Goal: Task Accomplishment & Management: Use online tool/utility

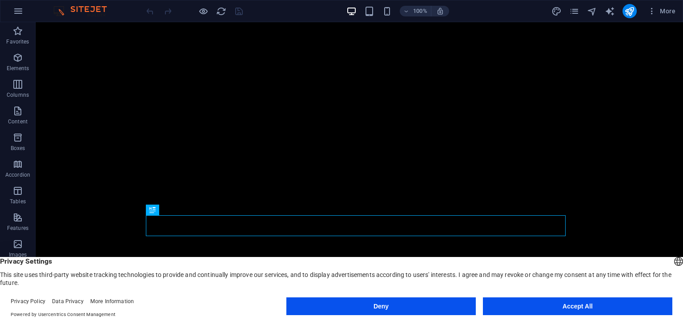
click at [542, 303] on button "Accept All" at bounding box center [577, 307] width 189 height 18
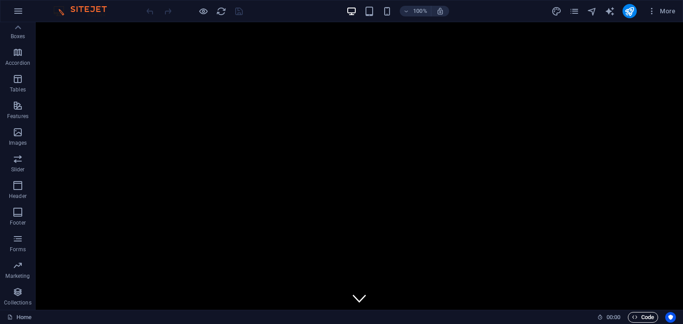
click at [649, 317] on span "Code" at bounding box center [643, 317] width 22 height 11
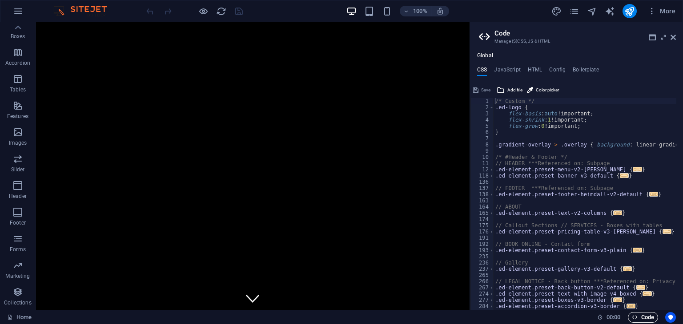
click at [649, 317] on span "Code" at bounding box center [643, 317] width 22 height 11
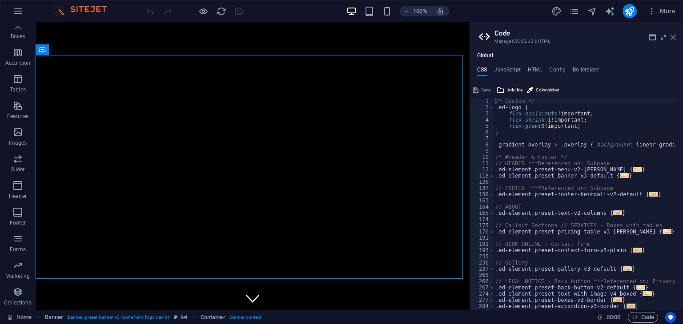
click at [674, 36] on icon at bounding box center [672, 37] width 5 height 7
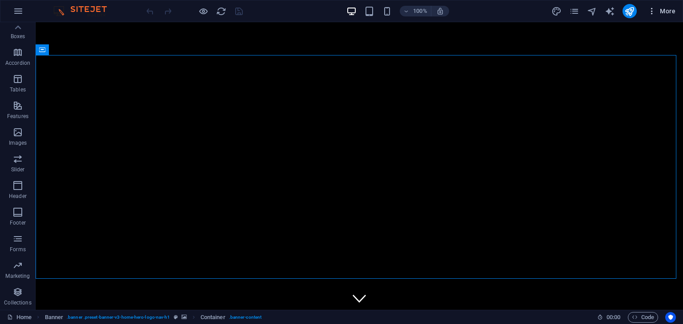
click at [650, 9] on icon "button" at bounding box center [651, 11] width 9 height 9
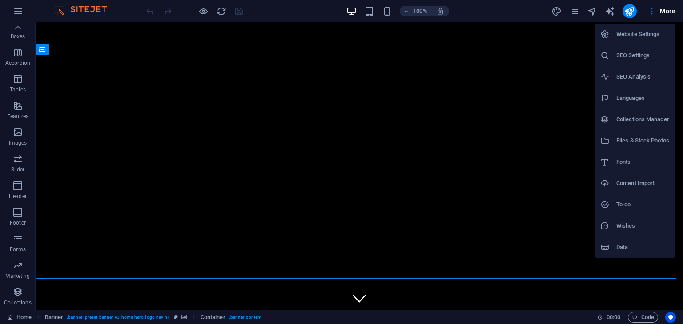
click at [669, 9] on div at bounding box center [341, 162] width 683 height 324
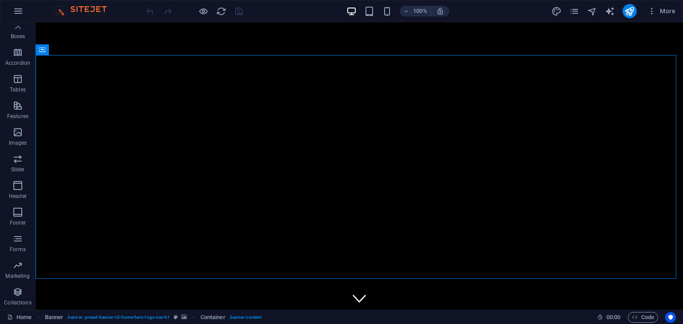
click at [669, 9] on span "More" at bounding box center [661, 11] width 28 height 9
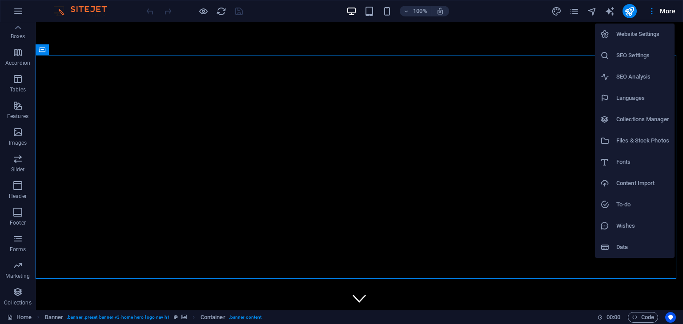
click at [669, 9] on div at bounding box center [341, 162] width 683 height 324
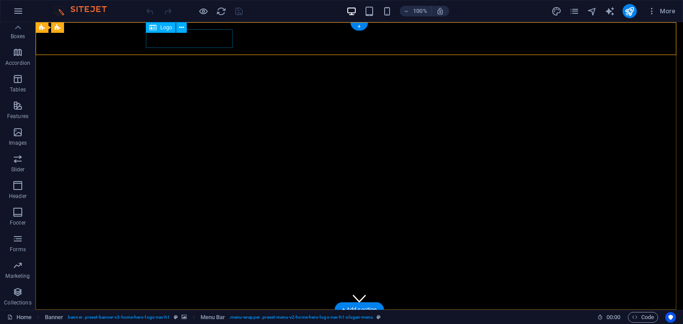
click at [196, 317] on div "[DOMAIN_NAME]" at bounding box center [359, 326] width 420 height 19
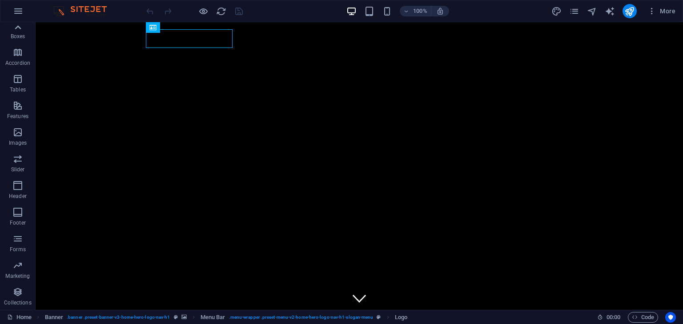
click at [16, 32] on icon at bounding box center [18, 27] width 12 height 12
click at [20, 60] on icon "button" at bounding box center [17, 57] width 11 height 11
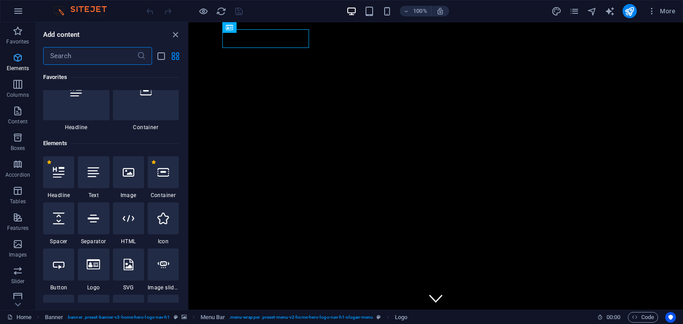
scroll to position [94, 0]
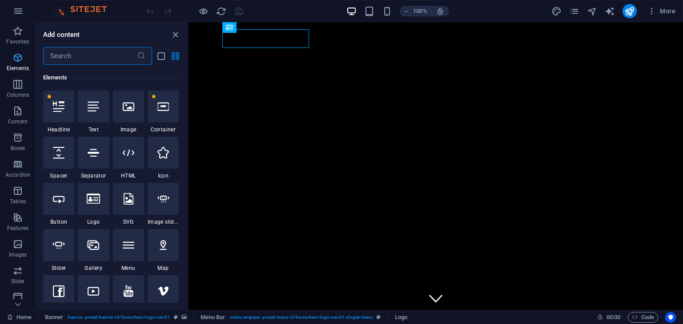
click at [13, 61] on icon "button" at bounding box center [17, 57] width 11 height 11
click at [174, 36] on icon "close panel" at bounding box center [175, 35] width 10 height 10
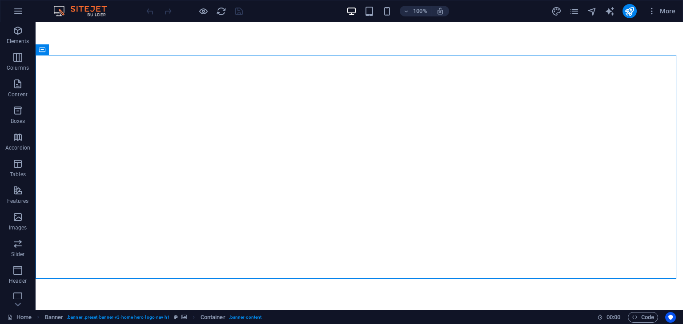
scroll to position [44, 0]
click at [559, 13] on icon "design" at bounding box center [556, 11] width 10 height 10
select select "px"
select select "200"
select select "px"
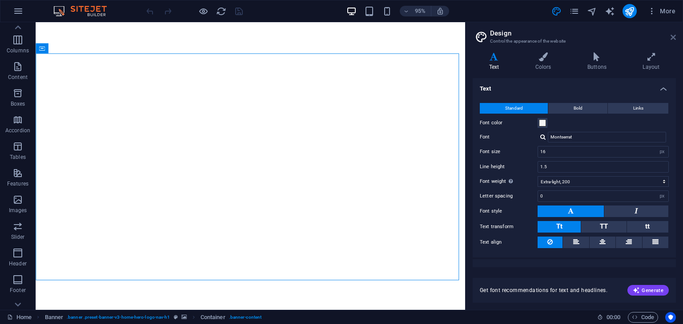
click at [675, 35] on icon at bounding box center [672, 37] width 5 height 7
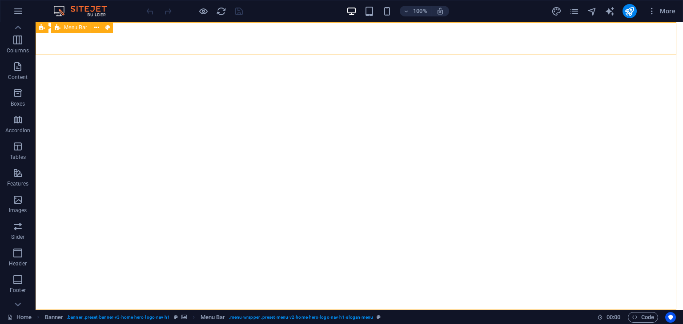
click at [78, 31] on div "Menu Bar" at bounding box center [71, 27] width 40 height 11
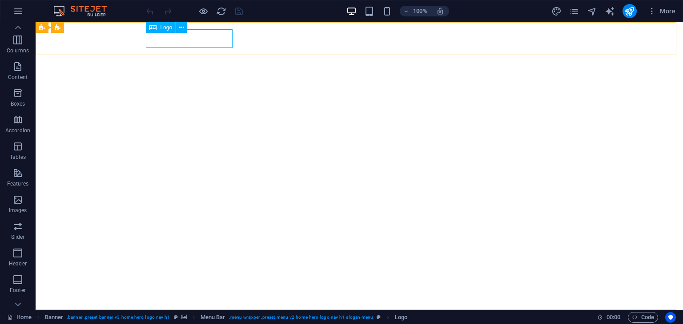
click at [168, 29] on span "Logo" at bounding box center [166, 27] width 12 height 5
click at [178, 28] on button at bounding box center [181, 27] width 11 height 11
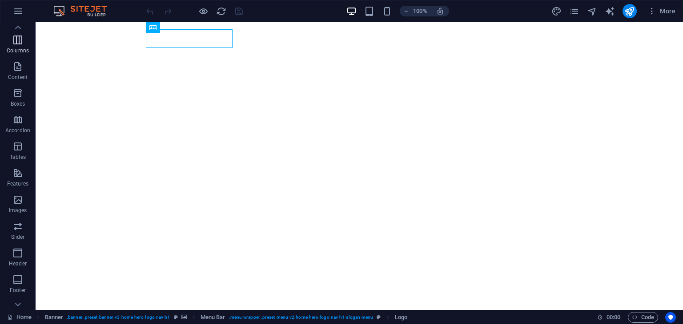
click at [8, 44] on span "Columns" at bounding box center [18, 45] width 36 height 21
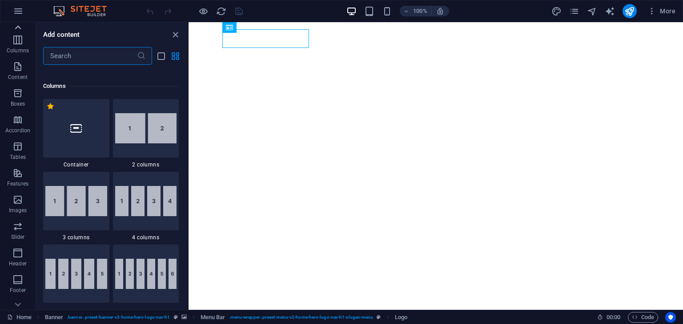
scroll to position [440, 0]
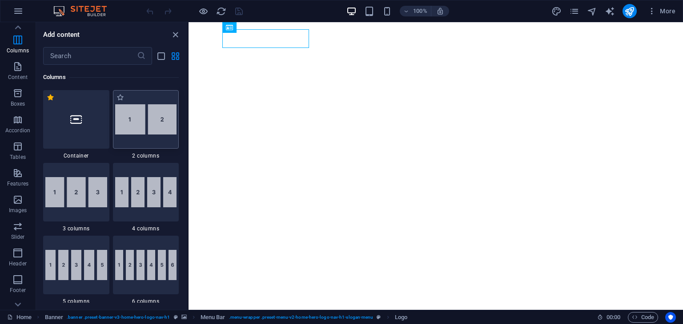
click at [156, 124] on img at bounding box center [146, 119] width 62 height 30
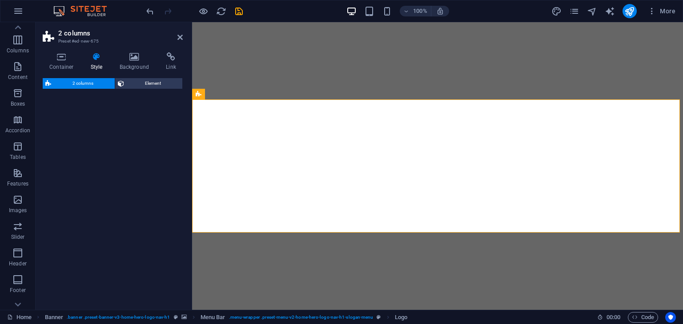
select select "rem"
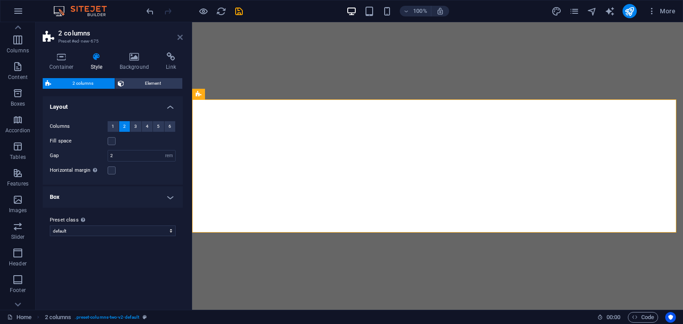
click at [180, 38] on icon at bounding box center [179, 37] width 5 height 7
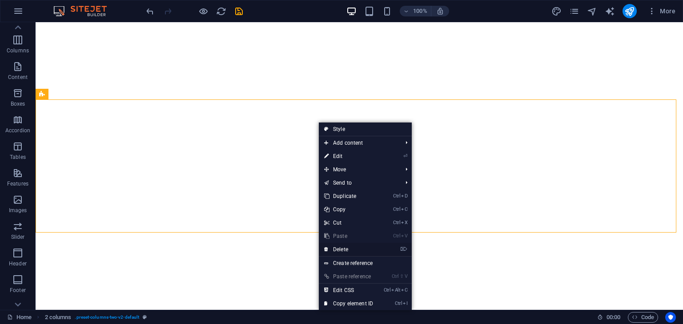
click at [347, 248] on link "⌦ Delete" at bounding box center [349, 249] width 60 height 13
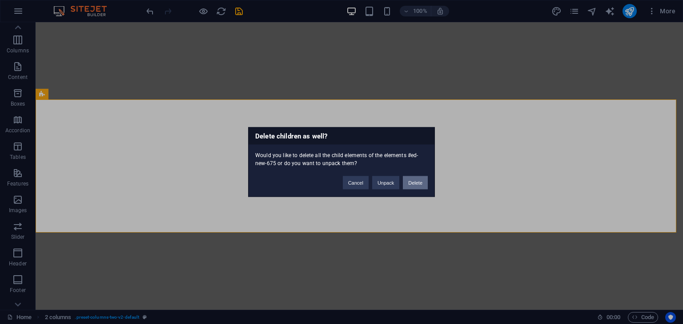
click at [416, 180] on button "Delete" at bounding box center [415, 182] width 25 height 13
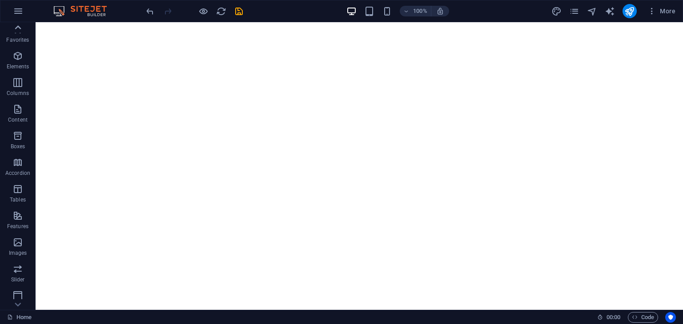
scroll to position [0, 0]
click at [19, 31] on icon "button" at bounding box center [17, 31] width 11 height 11
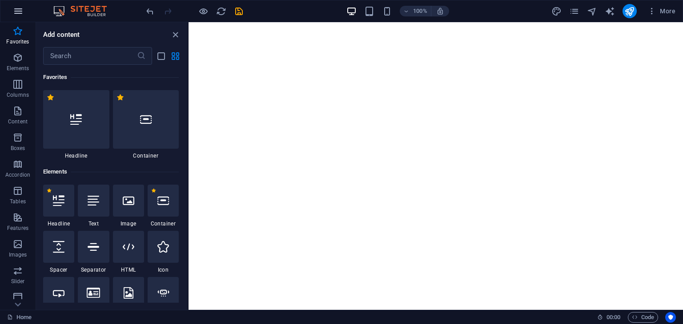
click at [14, 13] on icon "button" at bounding box center [18, 11] width 11 height 11
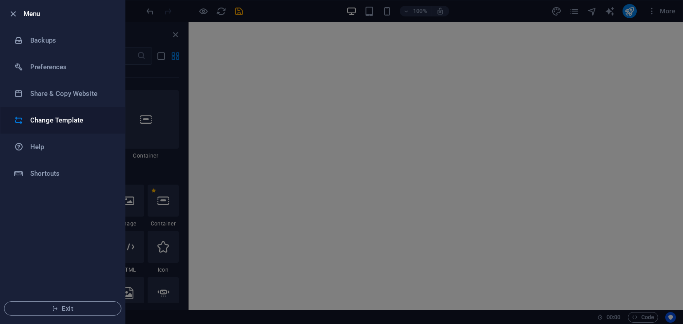
click at [57, 120] on h6 "Change Template" at bounding box center [71, 120] width 82 height 11
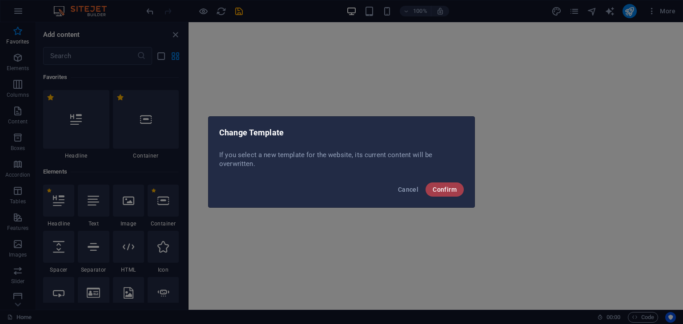
click at [439, 190] on span "Confirm" at bounding box center [444, 189] width 24 height 7
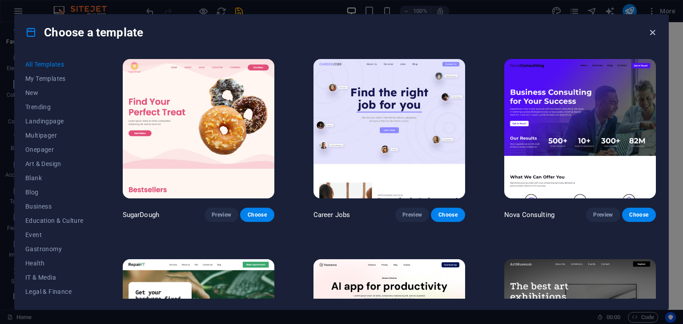
click at [651, 35] on icon "button" at bounding box center [652, 33] width 10 height 10
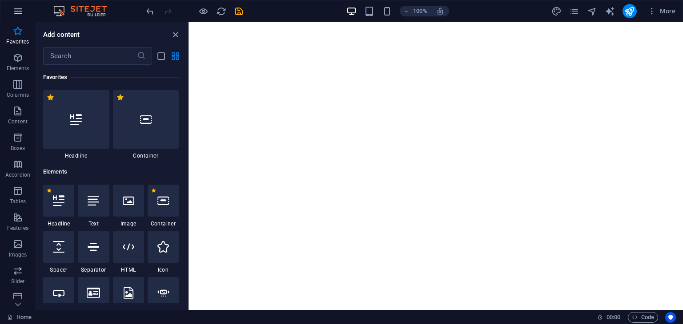
drag, startPoint x: 26, startPoint y: 8, endPoint x: 16, endPoint y: 9, distance: 9.9
click at [16, 9] on button "button" at bounding box center [18, 10] width 21 height 21
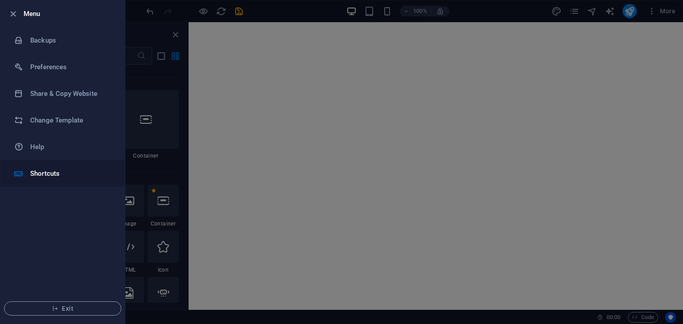
click at [40, 169] on h6 "Shortcuts" at bounding box center [71, 173] width 82 height 11
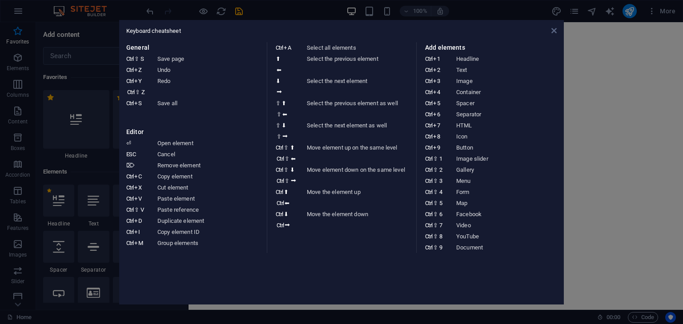
click at [552, 28] on icon at bounding box center [553, 30] width 5 height 7
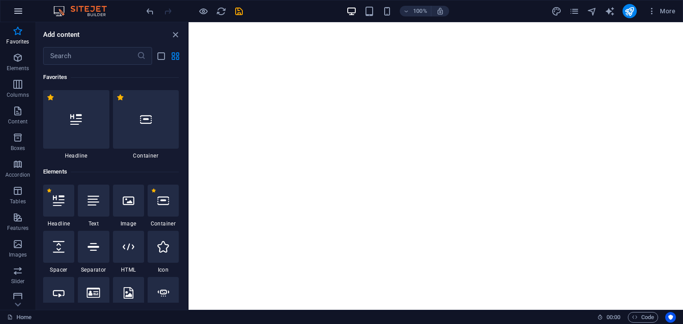
click at [19, 15] on icon "button" at bounding box center [18, 11] width 11 height 11
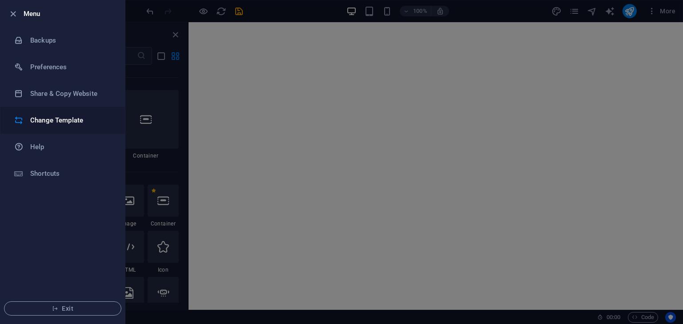
click at [66, 120] on h6 "Change Template" at bounding box center [71, 120] width 82 height 11
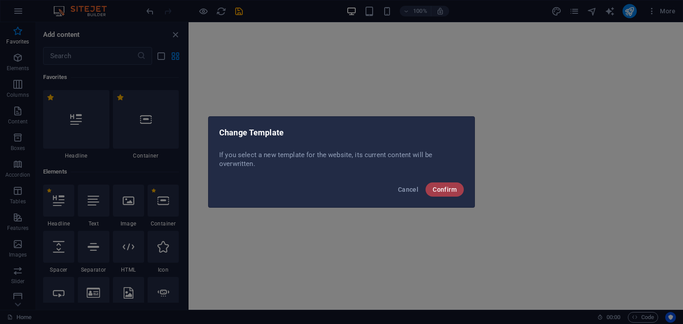
click at [447, 192] on span "Confirm" at bounding box center [444, 189] width 24 height 7
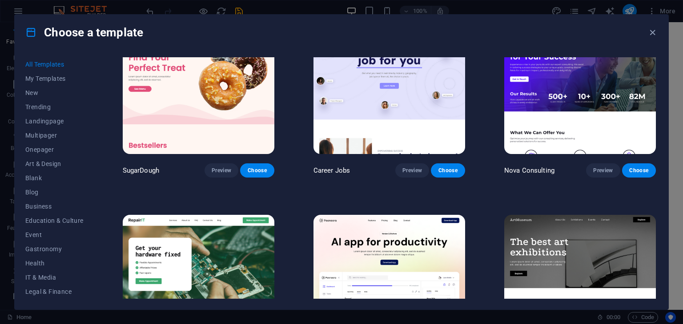
scroll to position [222, 0]
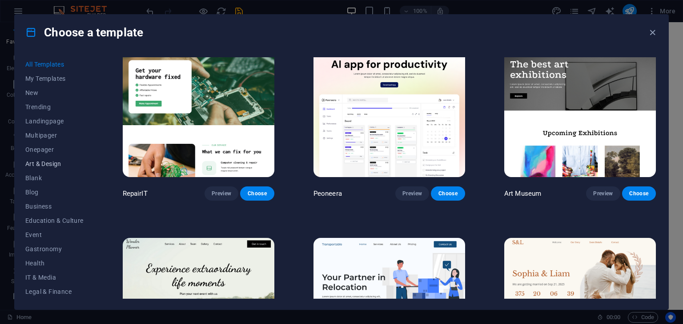
click at [41, 165] on span "Art & Design" at bounding box center [54, 163] width 58 height 7
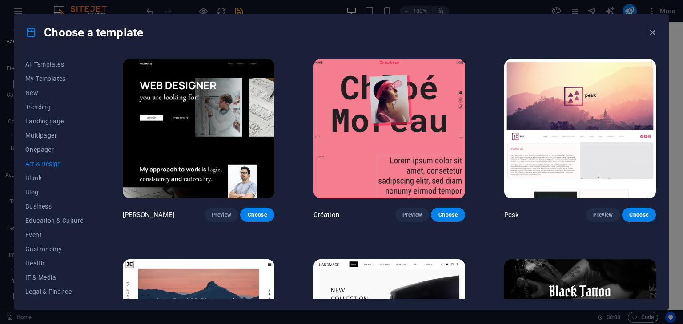
scroll to position [89, 0]
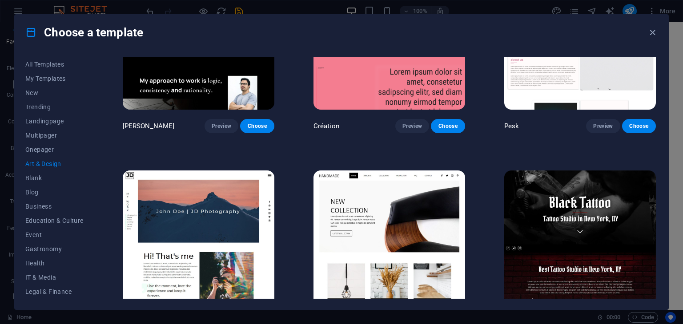
click at [553, 231] on img at bounding box center [580, 241] width 152 height 140
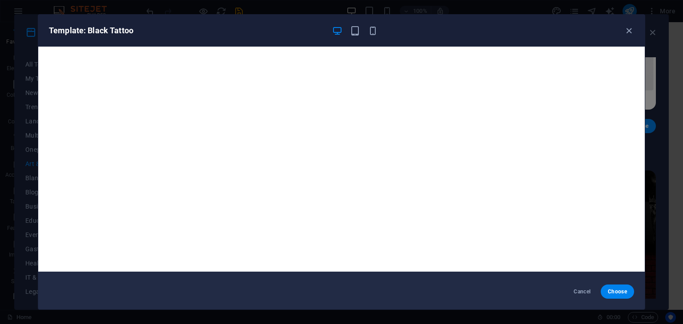
scroll to position [0, 0]
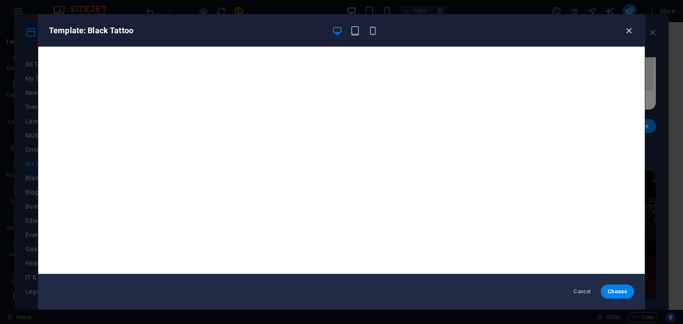
click at [632, 30] on icon "button" at bounding box center [629, 31] width 10 height 10
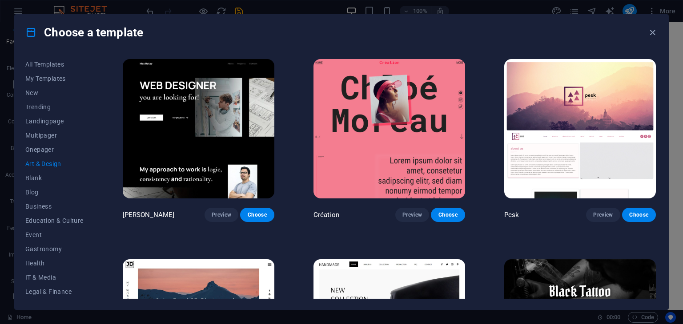
click at [242, 127] on img at bounding box center [199, 129] width 152 height 140
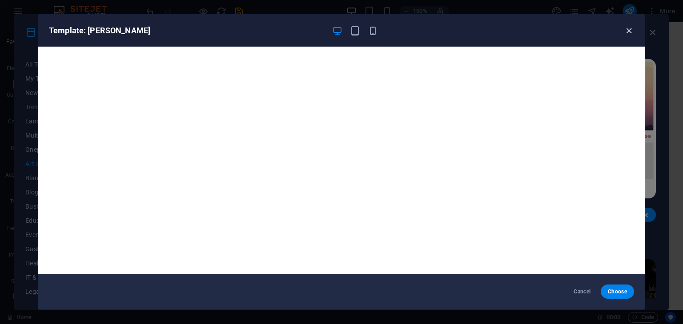
click at [629, 33] on icon "button" at bounding box center [629, 31] width 10 height 10
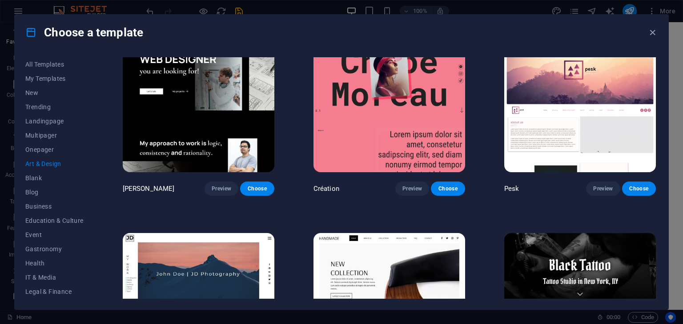
scroll to position [133, 0]
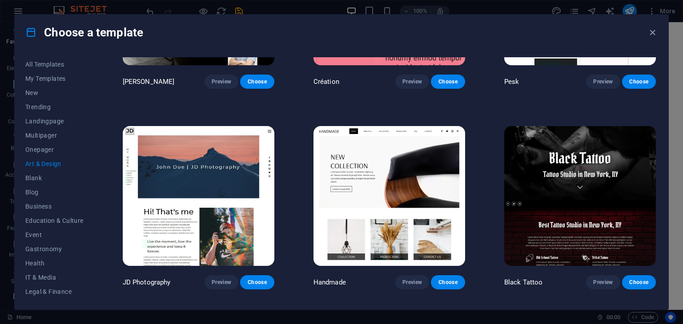
click at [541, 227] on img at bounding box center [580, 196] width 152 height 140
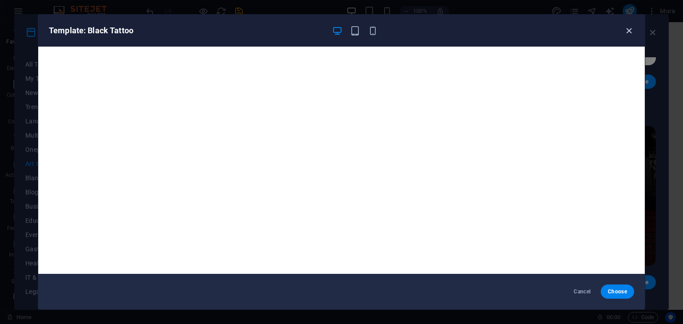
click at [628, 31] on icon "button" at bounding box center [629, 31] width 10 height 10
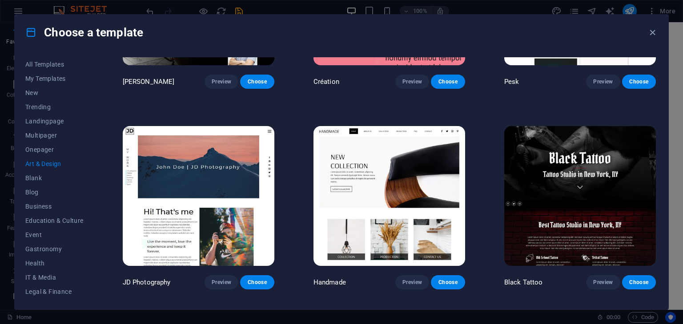
scroll to position [0, 0]
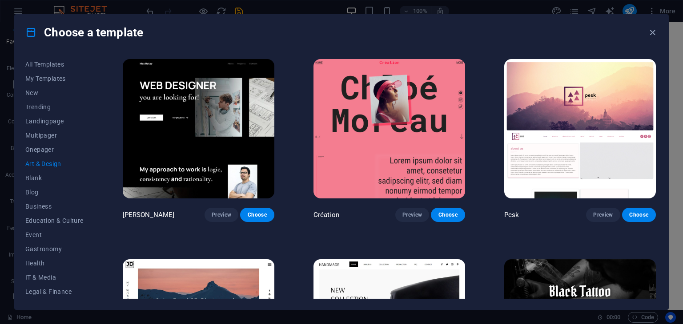
click at [231, 143] on img at bounding box center [199, 129] width 152 height 140
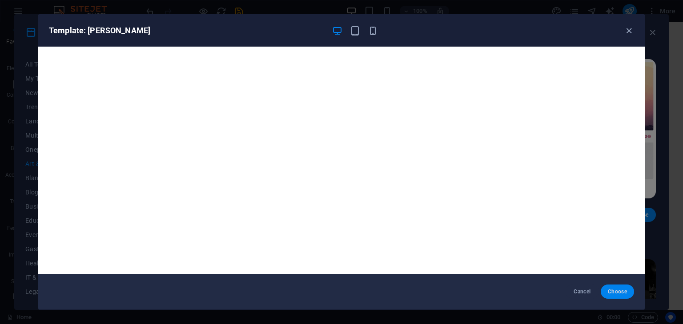
click at [606, 292] on button "Choose" at bounding box center [616, 292] width 33 height 14
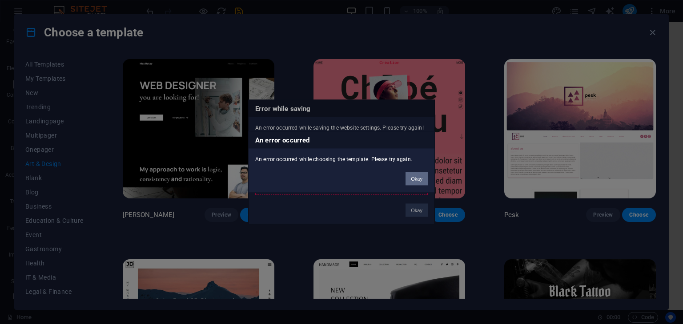
click at [409, 184] on button "Okay" at bounding box center [416, 178] width 22 height 13
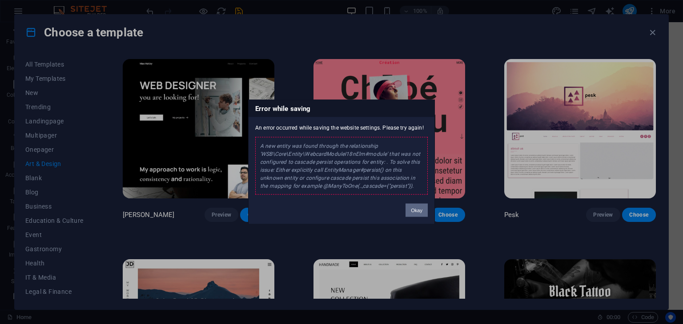
click at [414, 209] on button "Okay" at bounding box center [416, 210] width 22 height 13
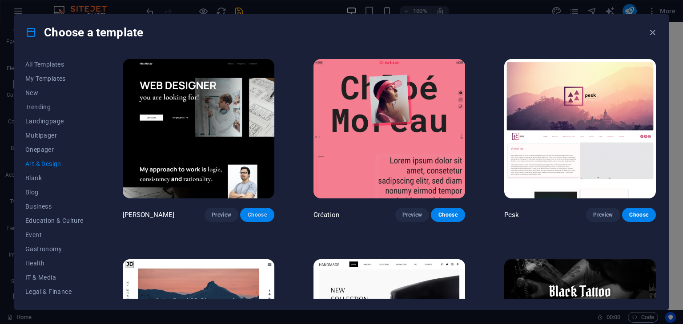
click at [255, 216] on span "Choose" at bounding box center [257, 215] width 20 height 7
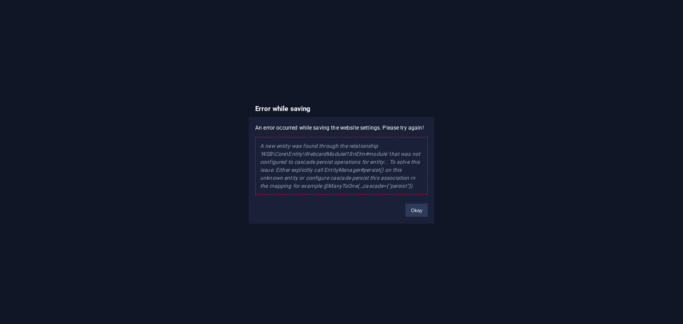
click at [424, 203] on div "Okay" at bounding box center [417, 206] width 36 height 23
click at [424, 212] on button "Okay" at bounding box center [416, 210] width 22 height 13
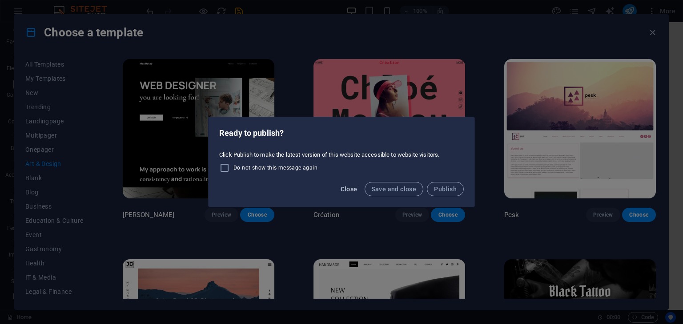
click at [356, 191] on span "Close" at bounding box center [348, 189] width 17 height 7
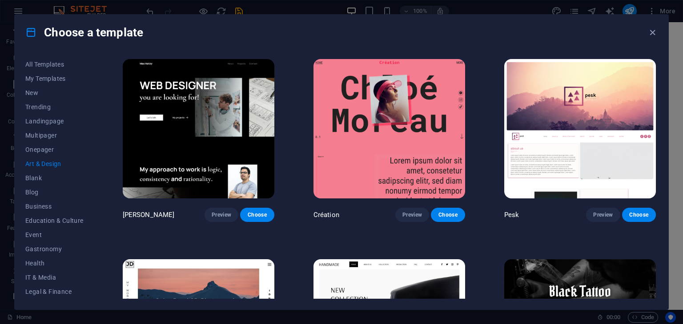
click at [240, 185] on img at bounding box center [199, 129] width 152 height 140
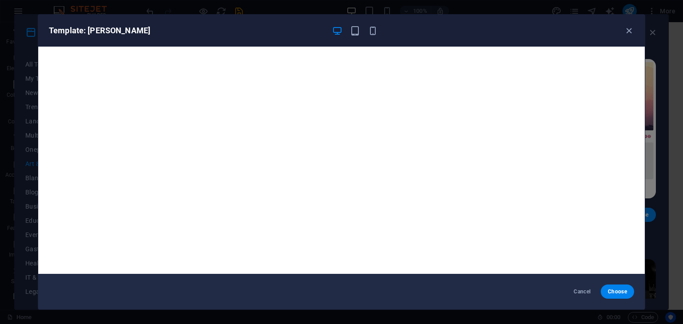
click at [345, 30] on div at bounding box center [355, 30] width 46 height 11
click at [370, 31] on icon "button" at bounding box center [373, 31] width 10 height 10
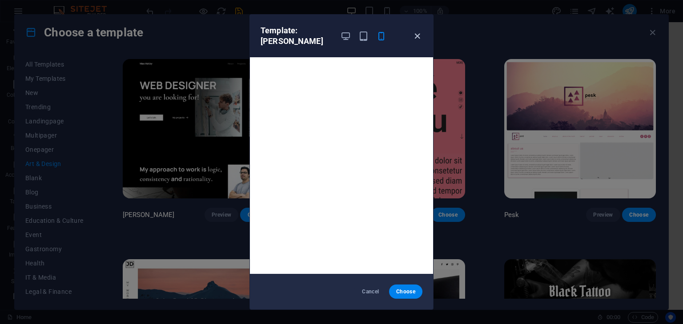
click at [412, 39] on icon "button" at bounding box center [417, 36] width 10 height 10
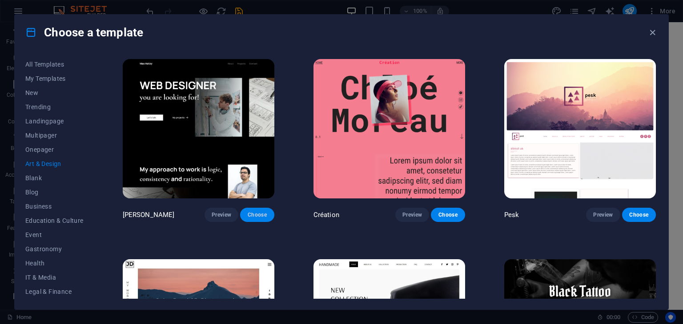
click at [251, 212] on span "Choose" at bounding box center [257, 215] width 20 height 7
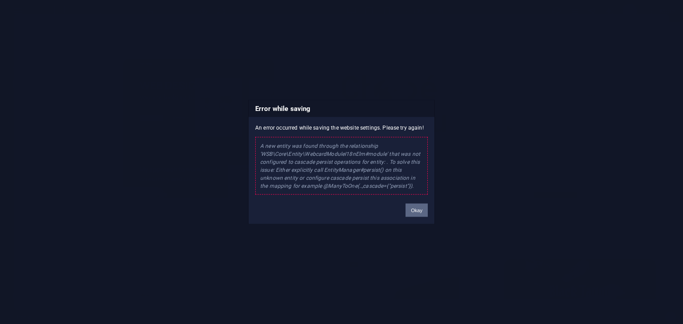
click at [426, 207] on button "Okay" at bounding box center [416, 210] width 22 height 13
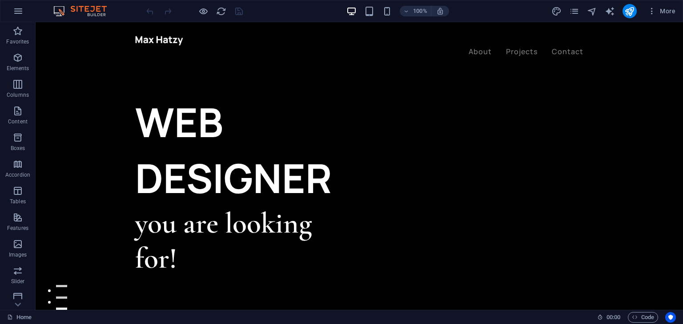
click at [92, 8] on img at bounding box center [84, 11] width 67 height 11
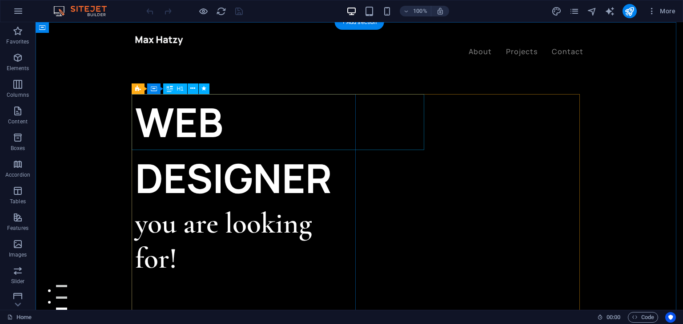
click at [331, 118] on div "WEB DESIGNER" at bounding box center [247, 150] width 224 height 112
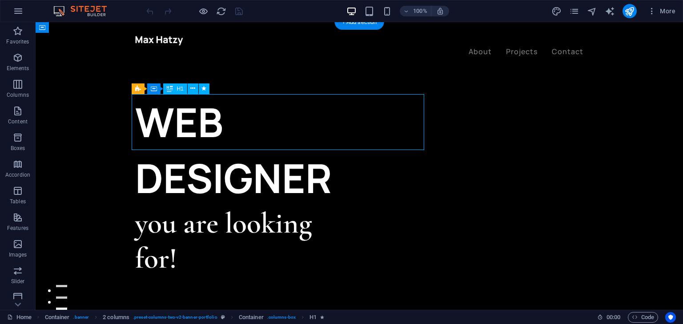
click at [255, 117] on div "WEB DESIGNER" at bounding box center [247, 150] width 224 height 112
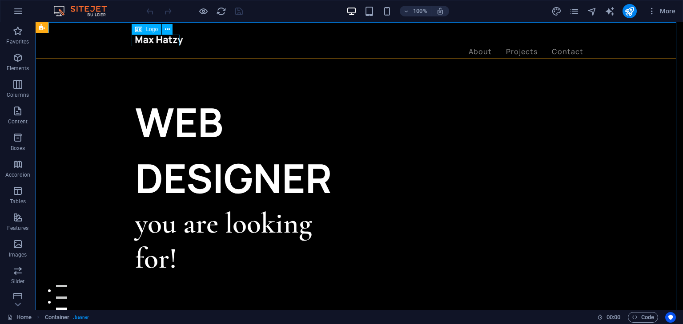
click at [174, 37] on div at bounding box center [359, 41] width 448 height 12
select select "px"
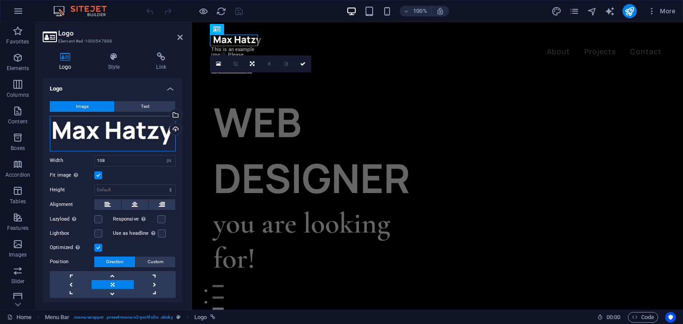
click at [146, 134] on div "Drag files here, click to choose files or select files from Files or our free s…" at bounding box center [113, 134] width 126 height 36
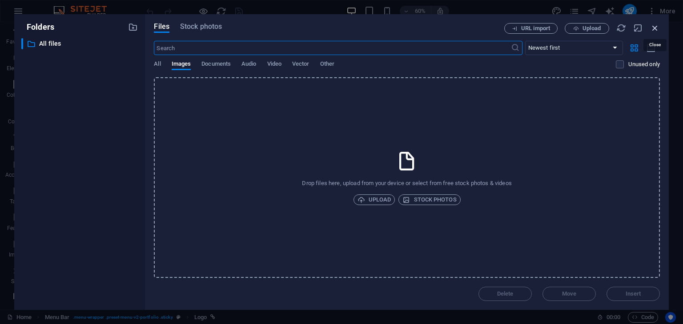
click at [656, 25] on icon "button" at bounding box center [655, 28] width 10 height 10
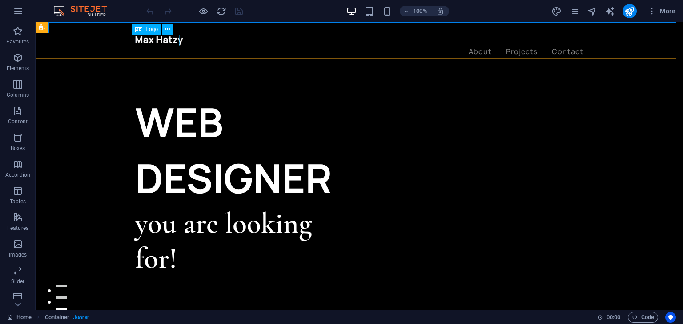
click at [174, 43] on div at bounding box center [359, 41] width 448 height 12
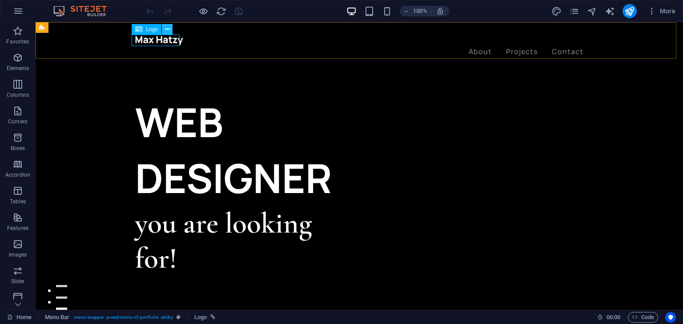
click at [169, 31] on icon at bounding box center [167, 29] width 5 height 9
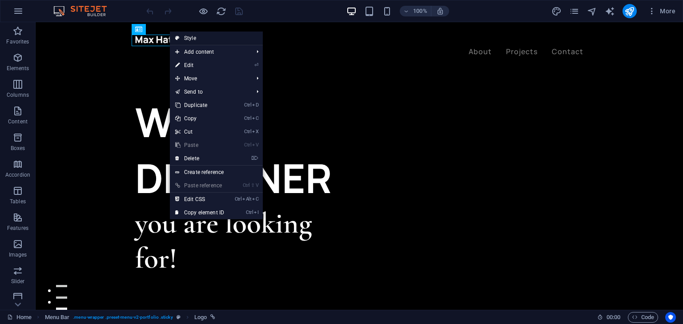
click at [187, 37] on link "Style" at bounding box center [216, 38] width 93 height 13
select select "rem"
select select "px"
select select "rem"
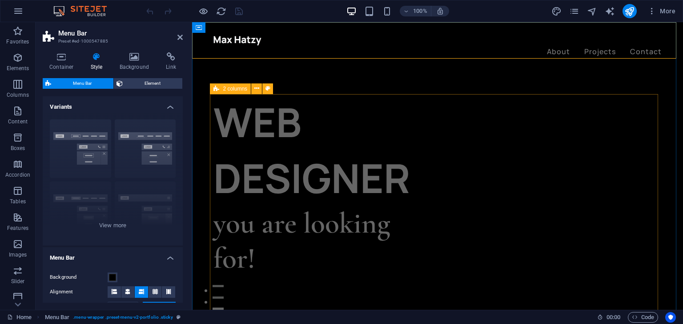
click at [251, 88] on div "2 columns" at bounding box center [230, 89] width 41 height 11
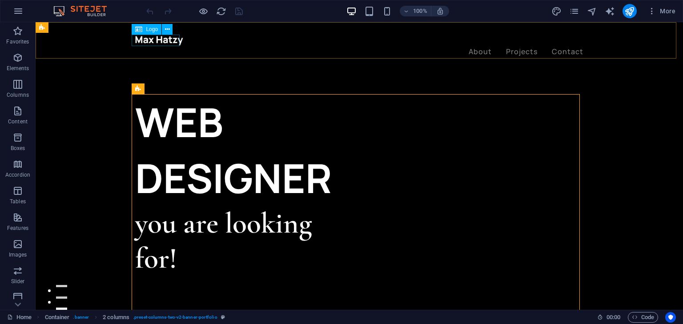
click at [163, 40] on div at bounding box center [359, 41] width 448 height 12
select select "px"
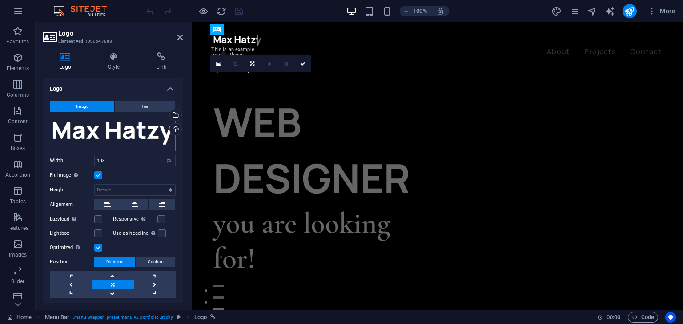
click at [137, 126] on div "Drag files here, click to choose files or select files from Files or our free s…" at bounding box center [113, 134] width 126 height 36
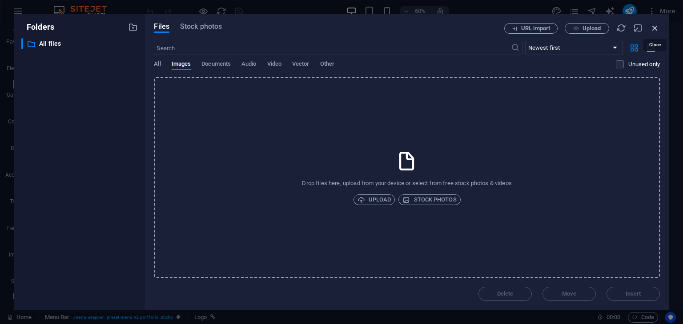
click at [653, 29] on icon "button" at bounding box center [655, 28] width 10 height 10
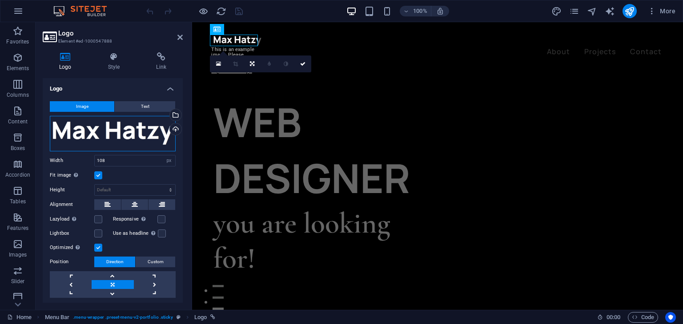
click at [142, 128] on div "Drag files here, click to choose files or select files from Files or our free s…" at bounding box center [113, 134] width 126 height 36
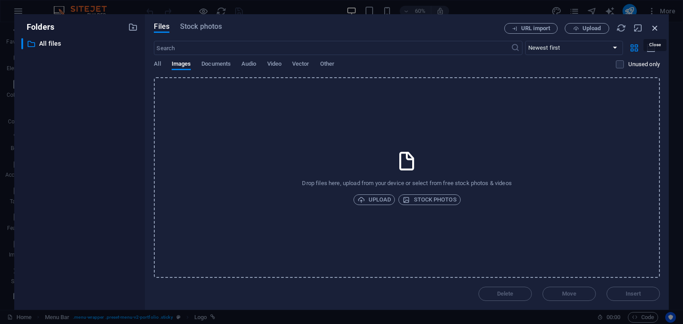
drag, startPoint x: 653, startPoint y: 27, endPoint x: 345, endPoint y: 30, distance: 308.0
click at [653, 27] on icon "button" at bounding box center [655, 28] width 10 height 10
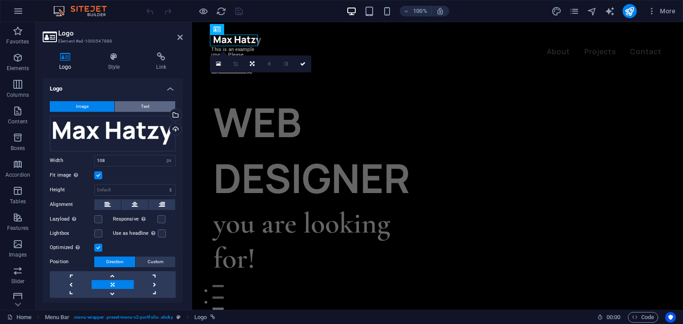
click at [160, 105] on button "Text" at bounding box center [145, 106] width 60 height 11
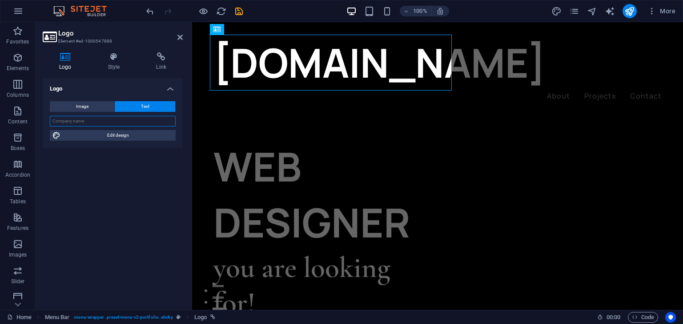
click at [139, 124] on input "text" at bounding box center [113, 121] width 126 height 11
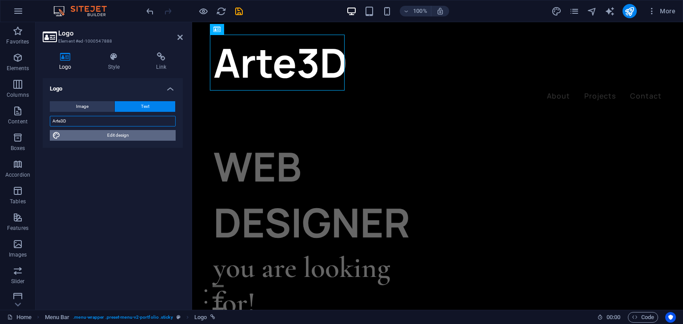
type input "Arte3D"
click at [140, 133] on span "Edit design" at bounding box center [118, 135] width 110 height 11
select select "px"
select select "700"
select select "px"
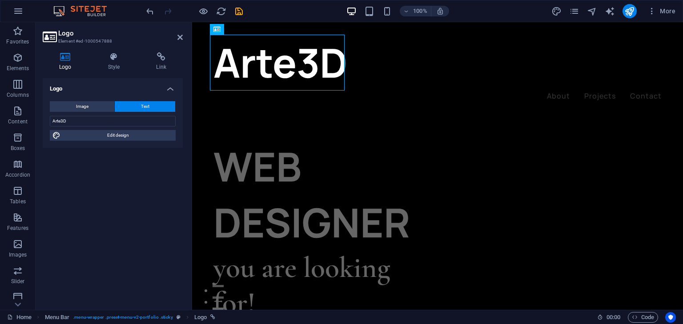
select select "rem"
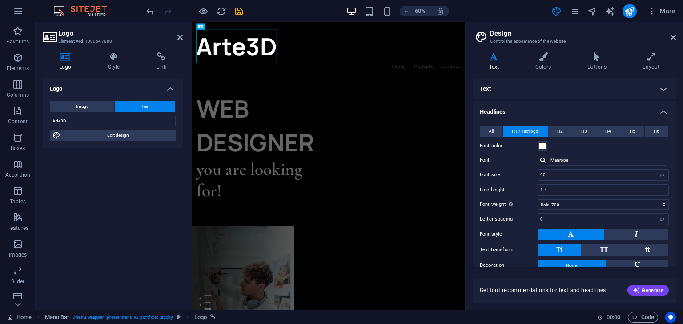
click at [659, 86] on h4 "Text" at bounding box center [573, 88] width 203 height 21
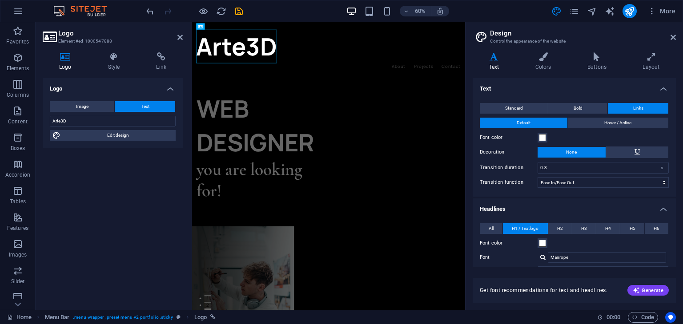
click at [659, 86] on h4 "Text" at bounding box center [573, 86] width 203 height 16
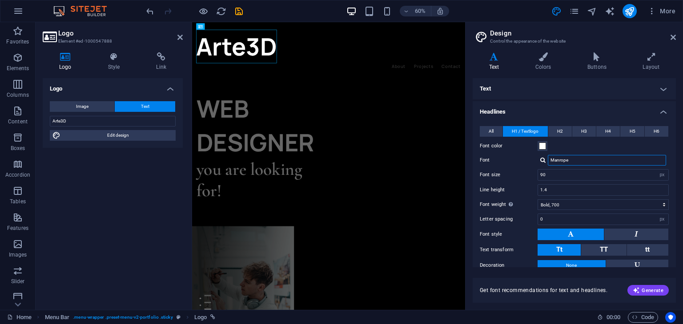
click at [572, 158] on input "Manrope" at bounding box center [607, 160] width 118 height 11
drag, startPoint x: 572, startPoint y: 158, endPoint x: 505, endPoint y: 155, distance: 66.7
click at [505, 155] on div "Font Manrope" at bounding box center [574, 160] width 189 height 11
click at [558, 162] on input "Manrope" at bounding box center [607, 160] width 118 height 11
drag, startPoint x: 572, startPoint y: 158, endPoint x: 533, endPoint y: 159, distance: 39.6
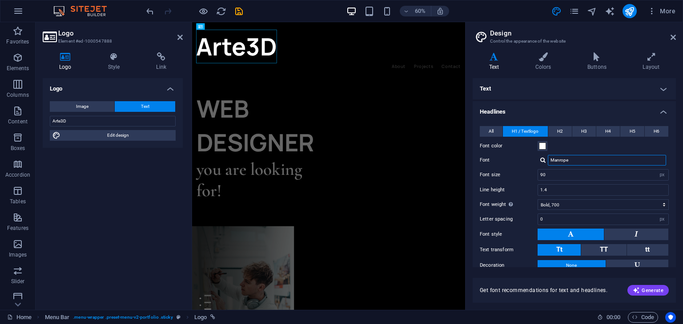
click at [533, 159] on div "Font Manrope" at bounding box center [574, 160] width 189 height 11
paste input "UnifrakturCook"
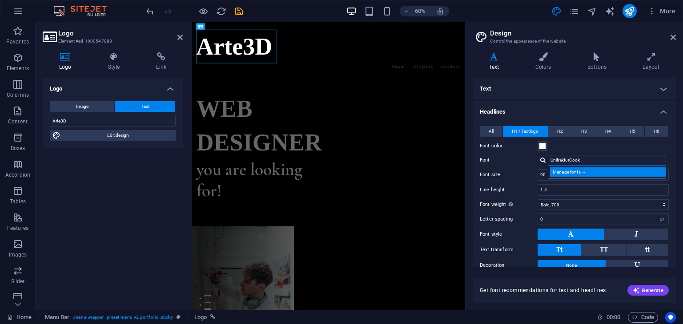
type input "UnifrakturCook"
click at [571, 171] on div "Manage fonts →" at bounding box center [608, 172] width 117 height 9
select select "popularity"
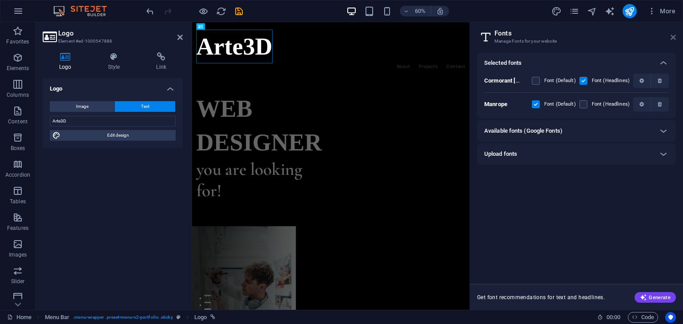
click at [670, 38] on icon at bounding box center [672, 37] width 5 height 7
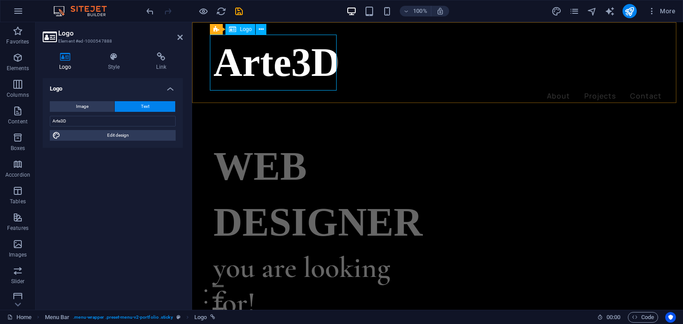
click at [303, 68] on div "Arte3D" at bounding box center [437, 63] width 448 height 56
click at [128, 136] on span "Edit design" at bounding box center [118, 135] width 110 height 11
select select "px"
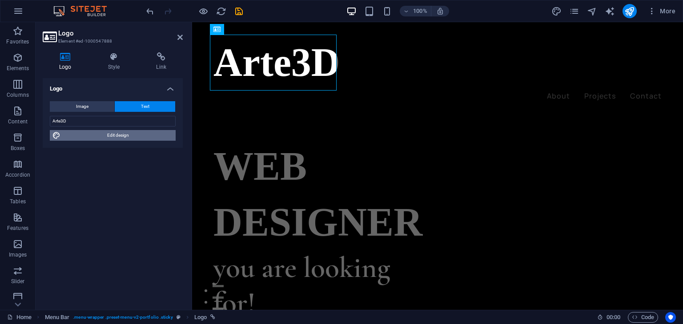
select select "700"
select select "px"
select select "rem"
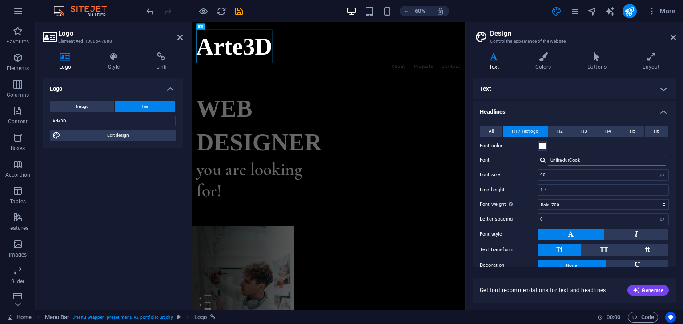
click at [592, 159] on input "UnifrakturCook" at bounding box center [607, 160] width 118 height 11
click at [589, 157] on input "UnifrakturCook" at bounding box center [607, 160] width 118 height 11
drag, startPoint x: 592, startPoint y: 156, endPoint x: 517, endPoint y: 158, distance: 74.7
click at [517, 158] on div "All H1 / Textlogo H2 H3 H4 H5 H6 Font color Font Cormorant Garamond Line height…" at bounding box center [574, 214] width 207 height 194
click at [589, 156] on input "UnifrakturCook" at bounding box center [607, 160] width 118 height 11
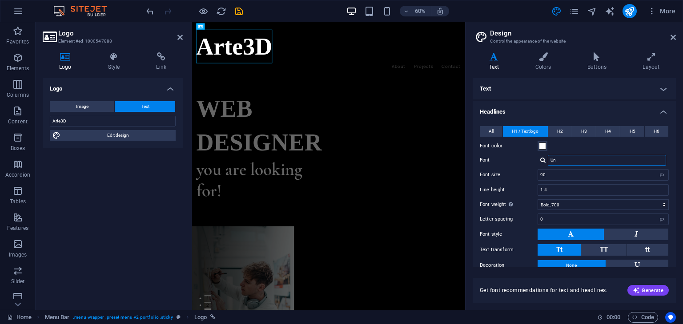
type input "U"
paste input "UnifrakturMaguntia"
type input "U"
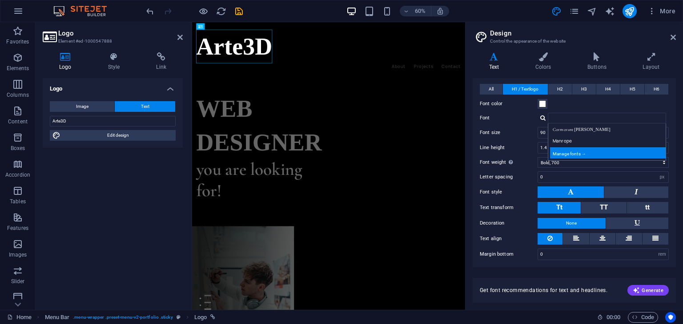
click at [579, 152] on div "Manage fonts →" at bounding box center [608, 153] width 117 height 11
select select "popularity"
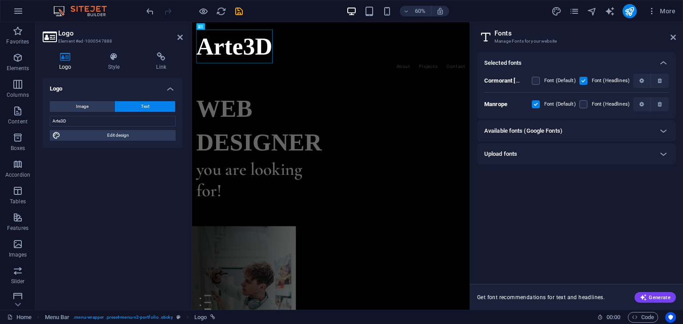
click at [558, 127] on h6 "Available fonts (Google Fonts)" at bounding box center [523, 131] width 78 height 11
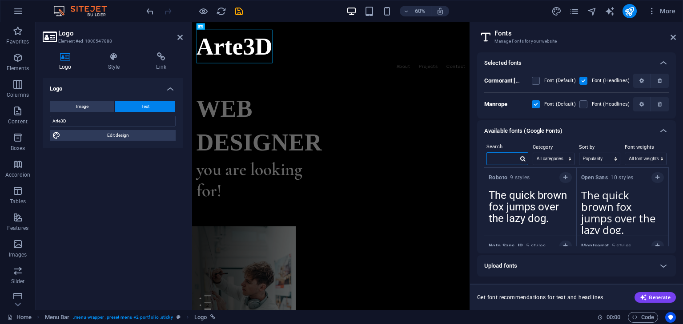
click at [515, 160] on input "text" at bounding box center [502, 159] width 31 height 12
paste input "UnifrakturMaguntia"
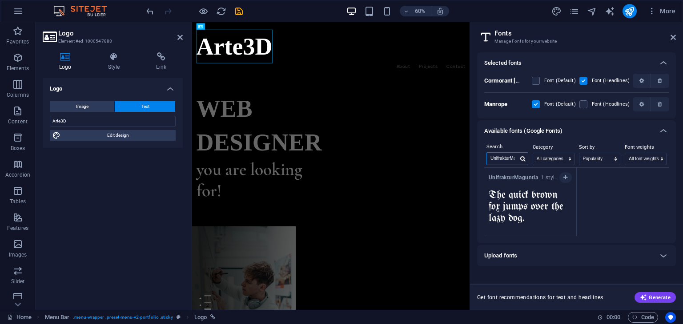
scroll to position [0, 13]
type input "UnifrakturMaguntia"
drag, startPoint x: 518, startPoint y: 225, endPoint x: 490, endPoint y: 188, distance: 46.0
click at [490, 188] on textarea "The quick brown fox jumps over the lazy dog." at bounding box center [530, 209] width 92 height 49
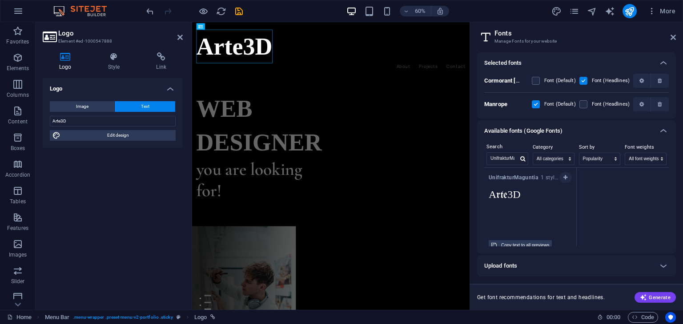
type textarea "Arte3D"
click at [516, 157] on input "UnifrakturMaguntia" at bounding box center [502, 159] width 31 height 12
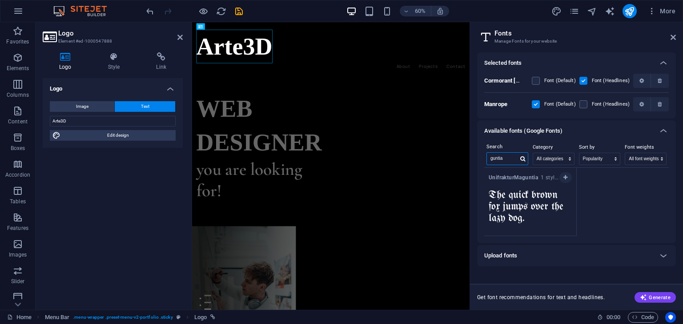
click at [516, 157] on input "guntia" at bounding box center [502, 159] width 31 height 12
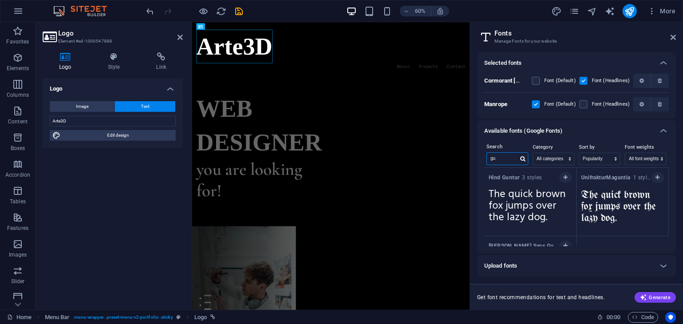
type input "g"
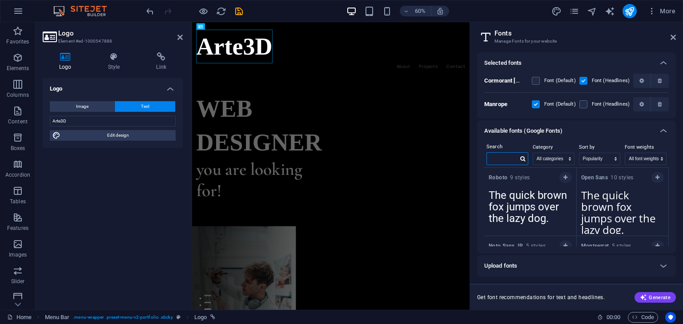
paste input "UnifrakturCook"
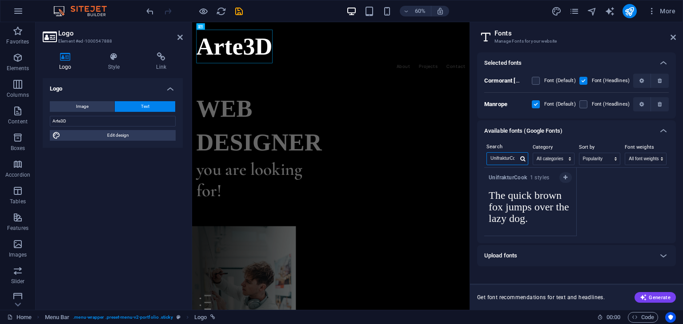
scroll to position [0, 5]
type input "UnifrakturCook"
click at [516, 159] on input "UnifrakturCook" at bounding box center [502, 159] width 31 height 12
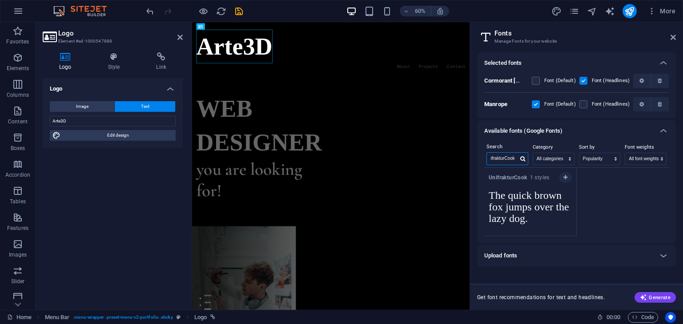
drag, startPoint x: 516, startPoint y: 159, endPoint x: 501, endPoint y: 159, distance: 15.6
click at [501, 159] on input "UnifrakturCook" at bounding box center [502, 159] width 31 height 12
type input "Medi"
drag, startPoint x: 547, startPoint y: 216, endPoint x: 482, endPoint y: 194, distance: 68.6
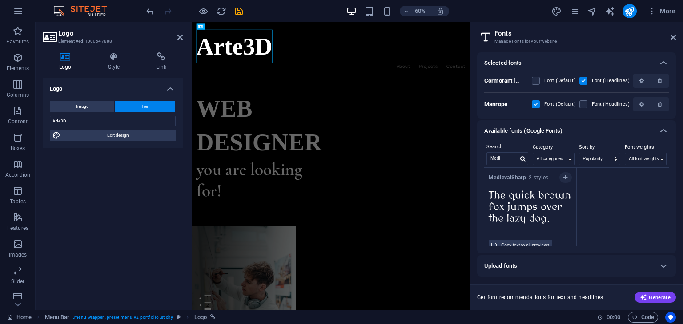
click at [482, 194] on div "Search Medi Category All categories serif display monospace sans-serif handwrit…" at bounding box center [576, 198] width 199 height 112
type textarea "Arte."
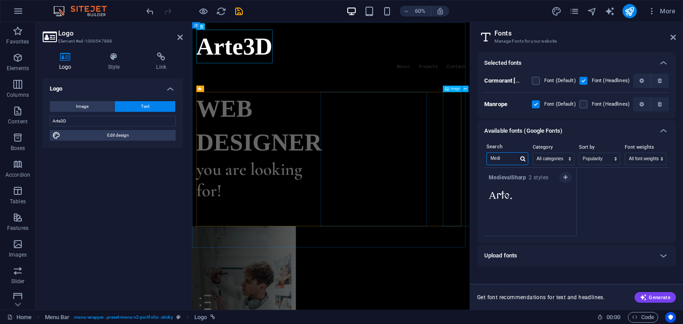
drag, startPoint x: 700, startPoint y: 179, endPoint x: 628, endPoint y: 253, distance: 102.8
click at [556, 164] on select "All categories serif display monospace sans-serif handwriting" at bounding box center [553, 159] width 41 height 12
click at [606, 198] on div "MedievalSharp 2 styles The quick brown fox jumps over the lazy dog. Copy text t…" at bounding box center [576, 202] width 184 height 68
click at [500, 160] on input "Medi" at bounding box center [502, 159] width 31 height 12
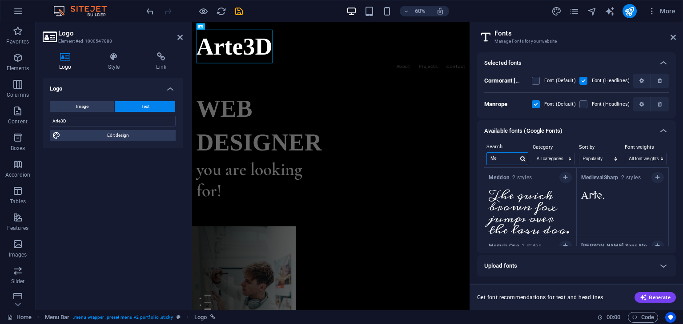
type input "M"
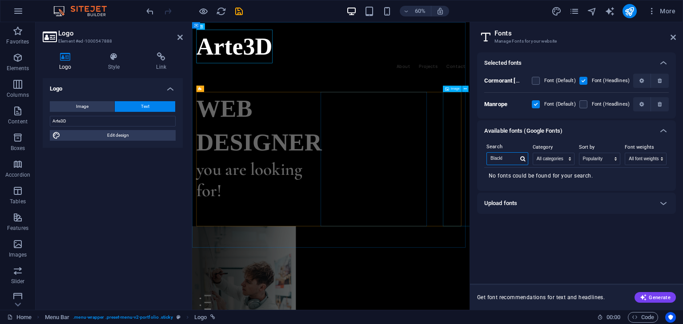
drag, startPoint x: 694, startPoint y: 181, endPoint x: 644, endPoint y: 248, distance: 82.9
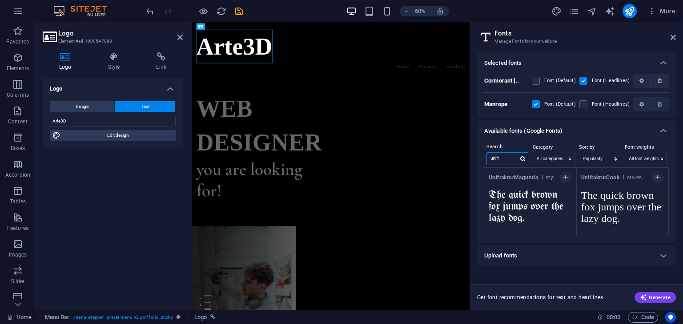
type input "unifr"
drag, startPoint x: 530, startPoint y: 219, endPoint x: 491, endPoint y: 201, distance: 43.4
click at [491, 201] on textarea "The quick brown fox jumps over the lazy dog." at bounding box center [530, 209] width 92 height 49
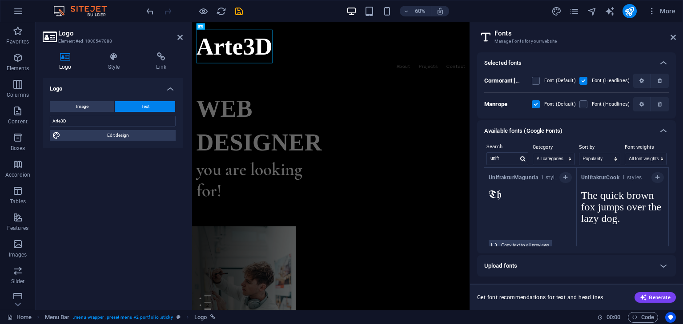
type textarea "T"
type textarea "C"
type textarea "Arte3D"
click at [643, 296] on icon "button" at bounding box center [643, 297] width 7 height 7
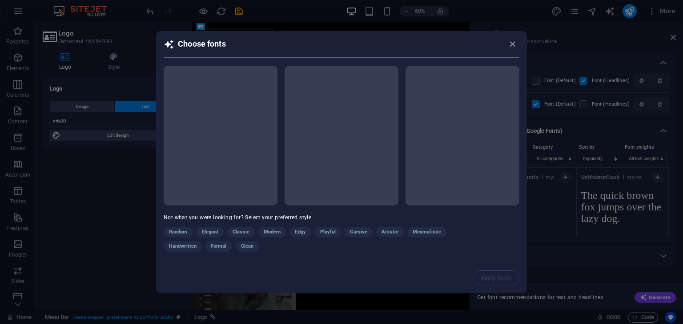
click at [253, 255] on div "Random Elegant Classic Modern Edgy Playful Cursive Artistic Minimalistic Handwr…" at bounding box center [319, 241] width 311 height 28
click at [511, 43] on icon "button" at bounding box center [512, 44] width 10 height 10
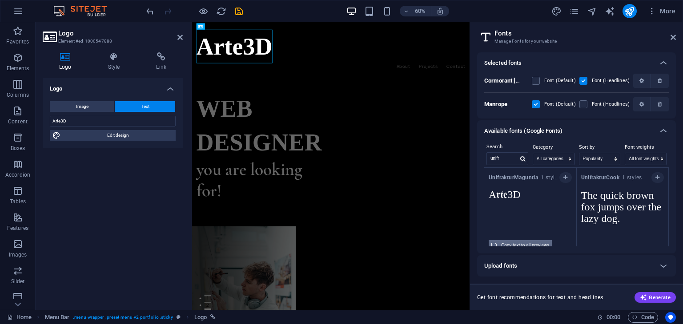
click at [531, 244] on div "Copy text to all previews" at bounding box center [525, 245] width 48 height 11
click at [498, 194] on textarea "Arte3D" at bounding box center [530, 209] width 92 height 49
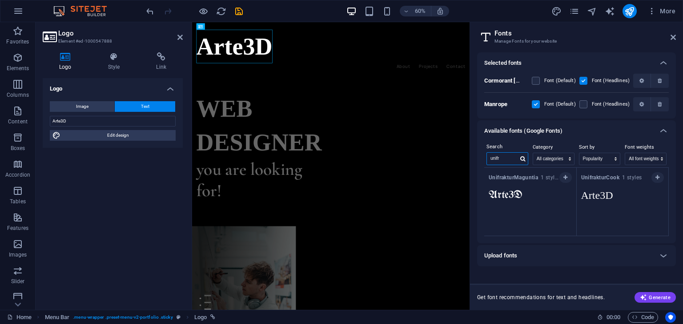
drag, startPoint x: 704, startPoint y: 185, endPoint x: 653, endPoint y: 256, distance: 87.7
click at [509, 159] on input "goth" at bounding box center [502, 159] width 31 height 12
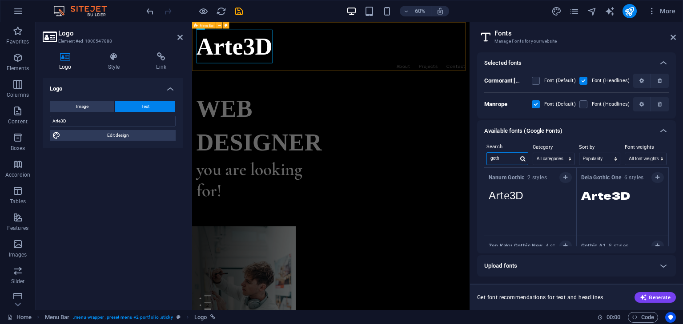
type input "goth"
click at [468, 92] on div "Arte3D About Projects Contact Menu" at bounding box center [423, 68] width 462 height 92
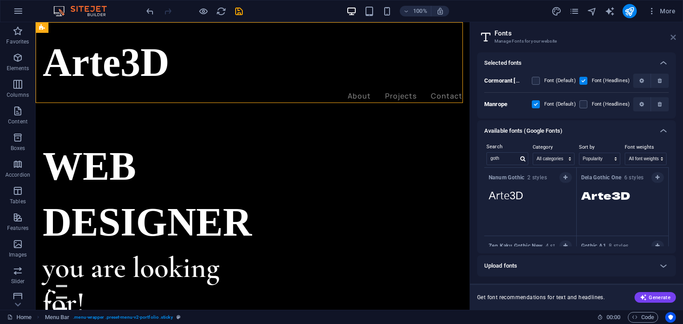
click at [674, 38] on icon at bounding box center [672, 37] width 5 height 7
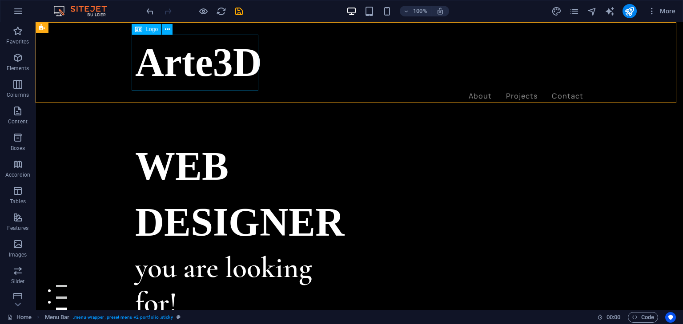
click at [244, 50] on div "Arte3D" at bounding box center [359, 63] width 448 height 56
click at [167, 69] on div "Arte3D" at bounding box center [359, 63] width 448 height 56
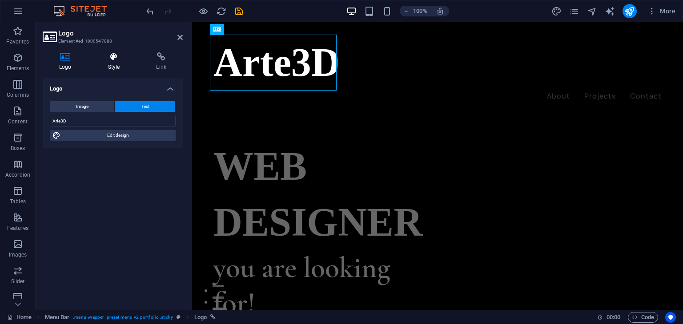
click at [114, 63] on h4 "Style" at bounding box center [116, 61] width 48 height 19
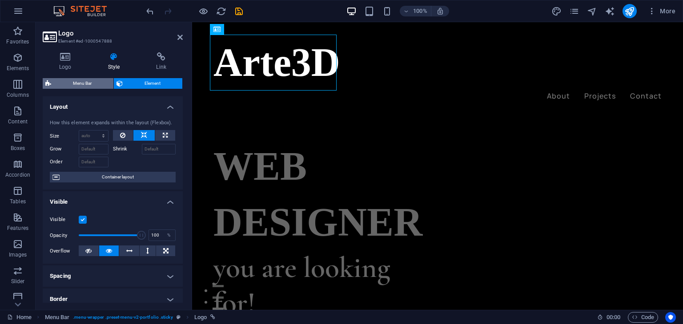
click at [100, 81] on span "Menu Bar" at bounding box center [82, 83] width 57 height 11
select select "rem"
select select "px"
select select "rem"
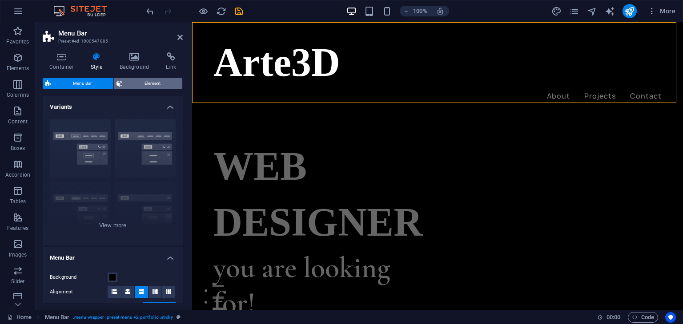
click at [129, 84] on span "Element" at bounding box center [152, 83] width 54 height 11
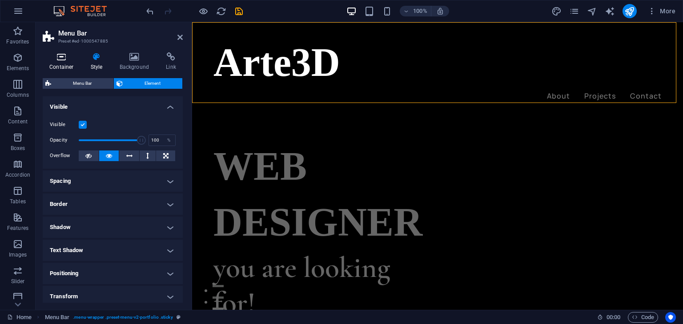
click at [64, 61] on icon at bounding box center [62, 56] width 38 height 9
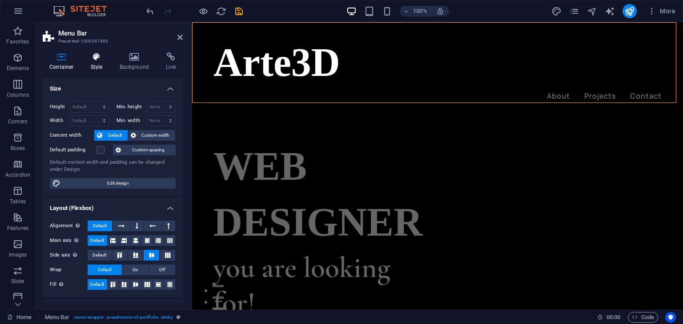
click at [96, 64] on h4 "Style" at bounding box center [98, 61] width 29 height 19
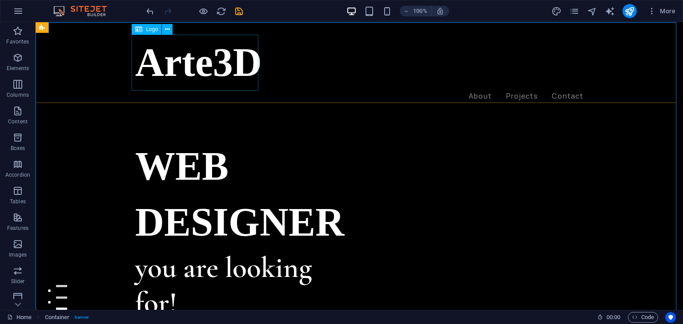
click at [228, 62] on div "Arte3D" at bounding box center [359, 63] width 448 height 56
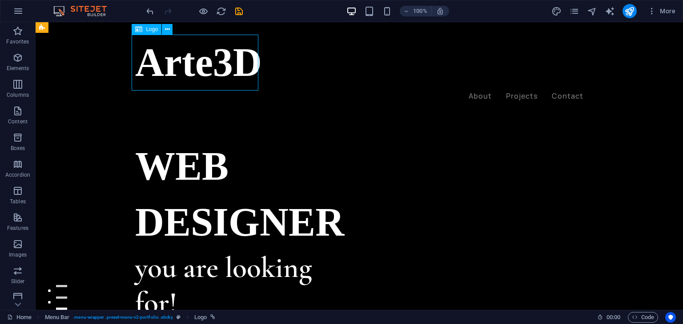
click at [228, 62] on div "Arte3D" at bounding box center [359, 63] width 448 height 56
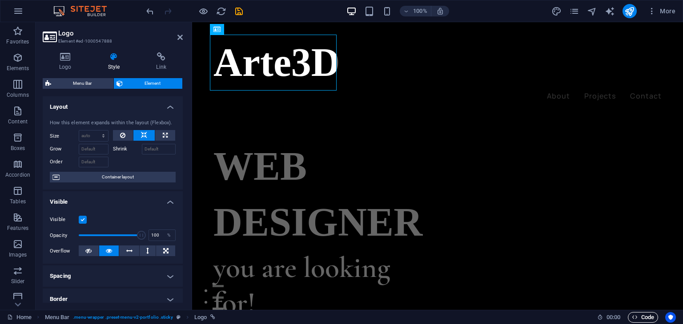
click at [642, 317] on span "Code" at bounding box center [643, 317] width 22 height 11
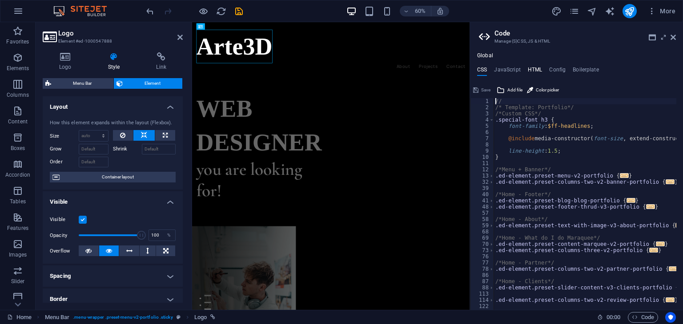
click at [534, 69] on h4 "HTML" at bounding box center [535, 72] width 15 height 10
type textarea "<a href="#main-content" class="wv-link-content button">Skip to main content</a>"
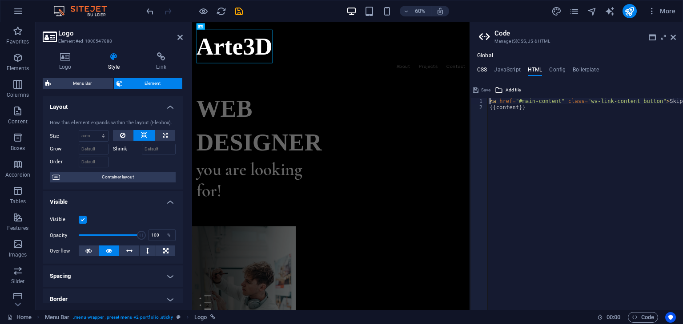
click at [483, 68] on h4 "CSS" at bounding box center [482, 72] width 10 height 10
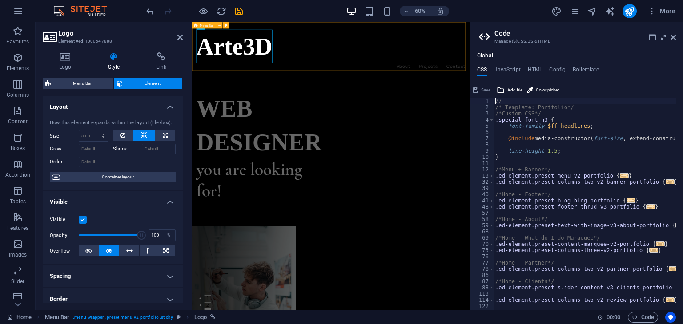
click at [588, 82] on div "Arte3D About Projects Contact Menu" at bounding box center [423, 68] width 462 height 92
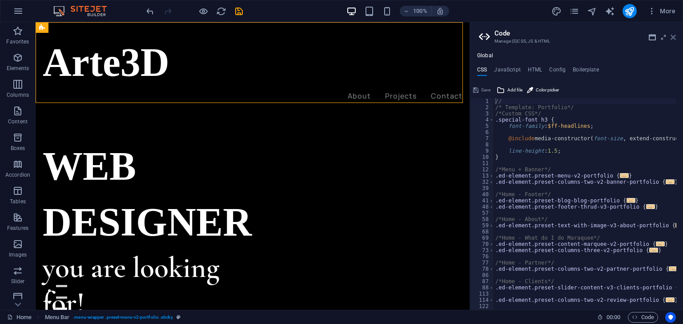
click at [675, 37] on icon at bounding box center [672, 37] width 5 height 7
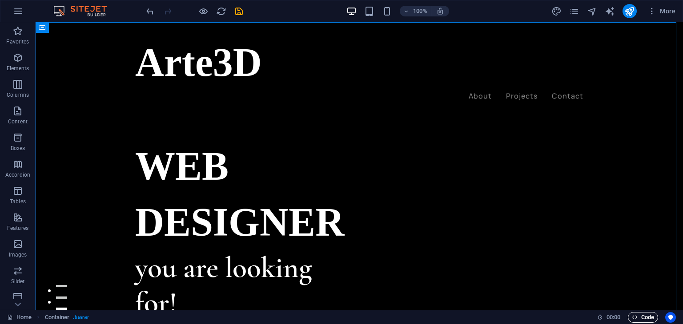
click at [644, 318] on span "Code" at bounding box center [643, 317] width 22 height 11
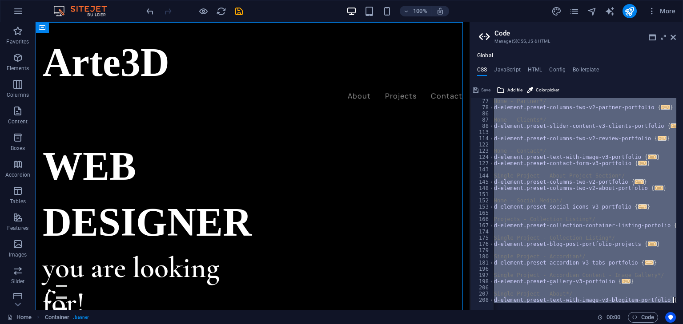
scroll to position [0, 8]
drag, startPoint x: 496, startPoint y: 100, endPoint x: 682, endPoint y: 299, distance: 272.9
click at [682, 299] on div "// 77 78 86 87 88 113 114 122 123 124 127 143 144 145 148 151 152 153 165 166 1…" at bounding box center [576, 204] width 213 height 212
click at [510, 89] on span "Add file" at bounding box center [514, 90] width 15 height 11
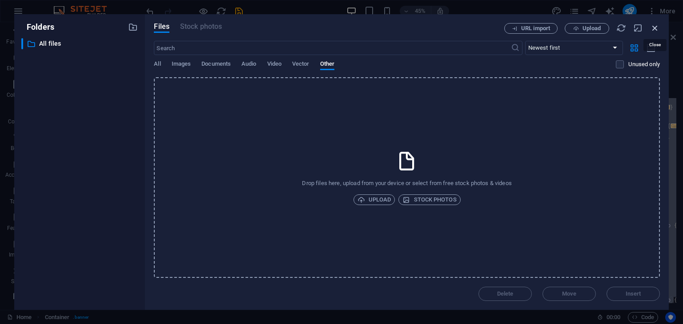
click at [655, 24] on icon "button" at bounding box center [655, 28] width 10 height 10
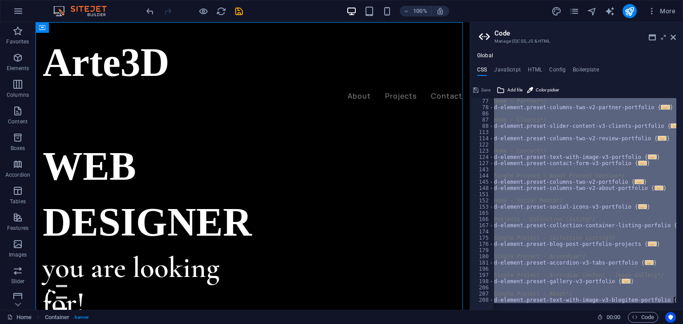
click at [590, 82] on div "CSS JavaScript HTML Config Boilerplate @include text-with-image-v3; } 77 78 86 …" at bounding box center [576, 189] width 213 height 244
click at [560, 125] on div "/*Home - Partner*/ .ed-element.preset-columns-two-v2-partner-portfolio { ... } …" at bounding box center [584, 204] width 183 height 212
type textarea ".ed-element.preset-slider-content-v3-clients-portfolio {"
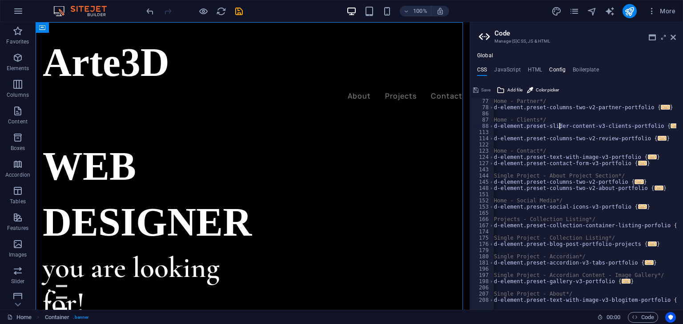
click at [553, 72] on h4 "Config" at bounding box center [557, 72] width 16 height 10
type textarea "$color-background: #000000;"
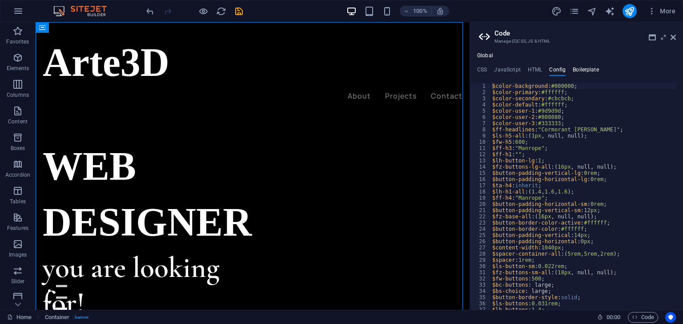
click at [579, 70] on h4 "Boilerplate" at bounding box center [585, 72] width 26 height 10
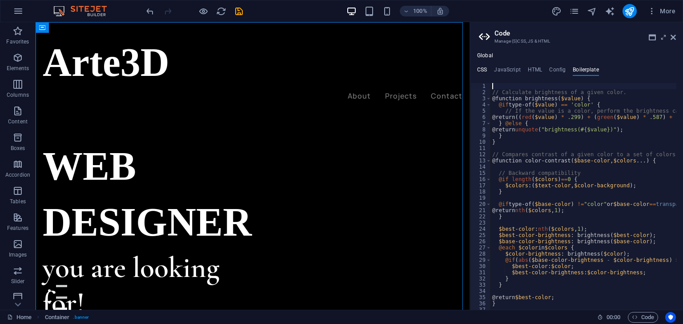
click at [487, 73] on h4 "CSS" at bounding box center [482, 72] width 10 height 10
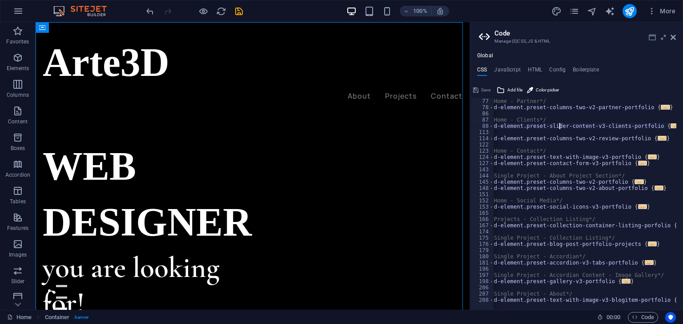
click at [655, 40] on icon at bounding box center [651, 37] width 7 height 7
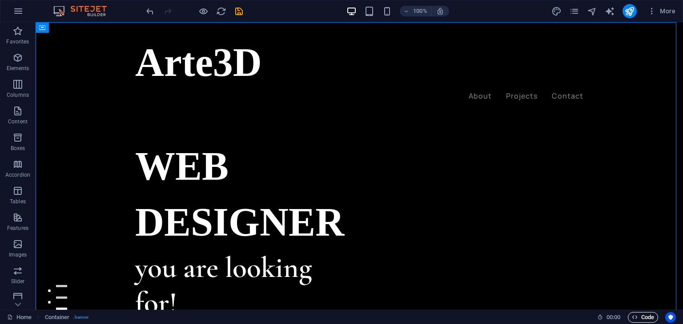
click at [639, 315] on span "Code" at bounding box center [643, 317] width 22 height 11
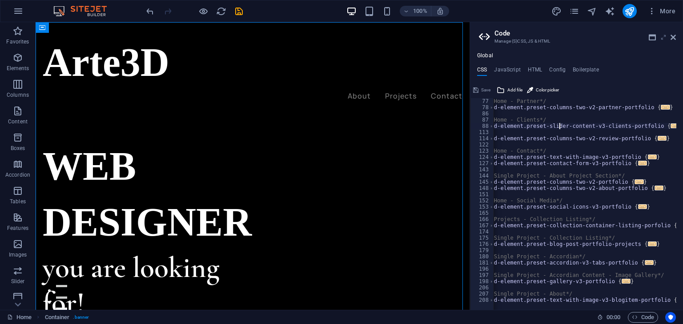
click at [663, 37] on icon at bounding box center [663, 37] width 0 height 7
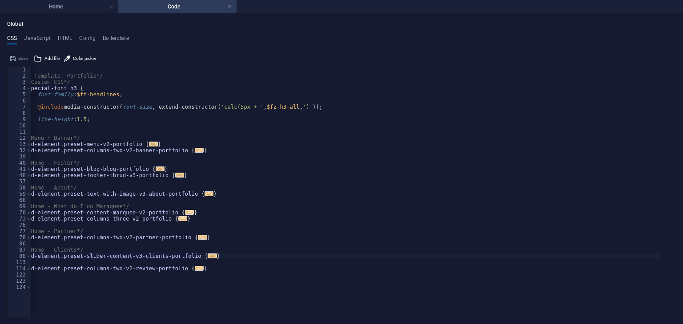
scroll to position [0, 0]
click at [231, 7] on link at bounding box center [229, 7] width 5 height 8
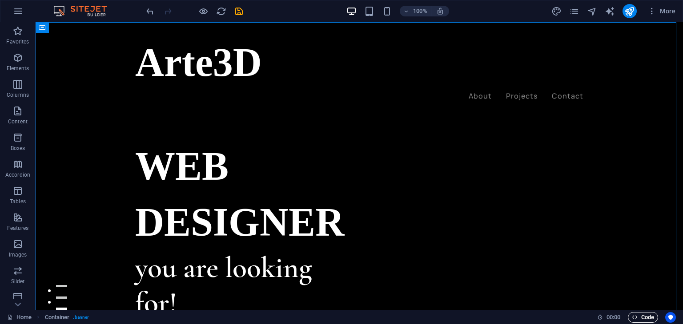
click at [634, 320] on icon "button" at bounding box center [635, 318] width 6 height 6
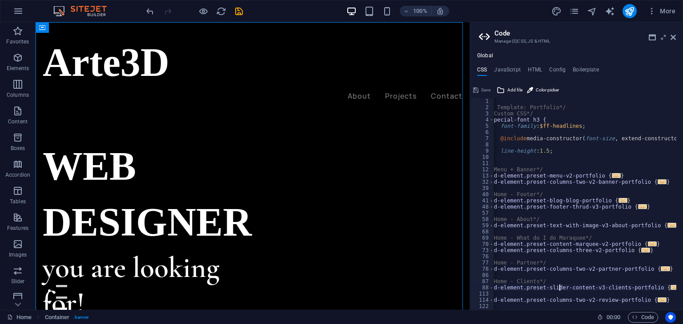
click at [676, 37] on aside "Code Manage (S)CSS, JS & HTML Global CSS JavaScript HTML Config Boilerplate .ed…" at bounding box center [575, 166] width 213 height 288
click at [671, 35] on icon at bounding box center [672, 37] width 5 height 7
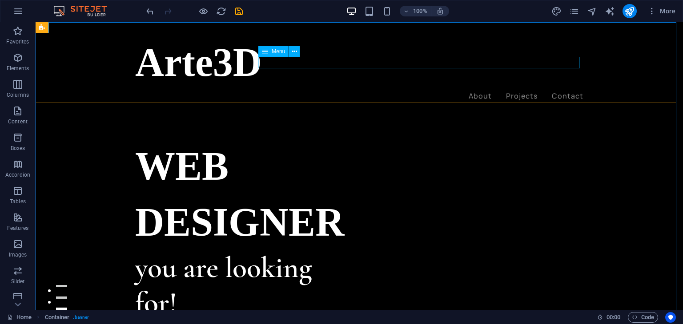
click at [477, 91] on nav "About Projects Contact" at bounding box center [359, 97] width 448 height 12
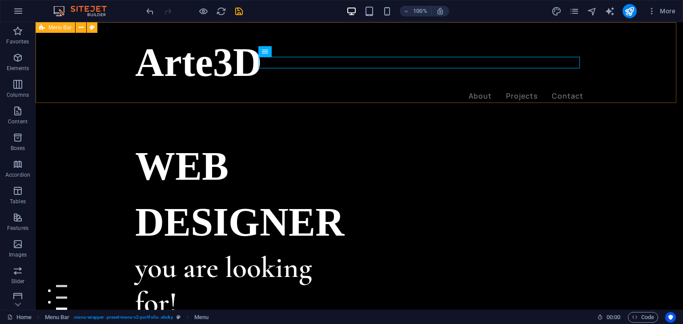
click at [438, 101] on div "Arte3D About Projects Contact Menu" at bounding box center [359, 68] width 647 height 92
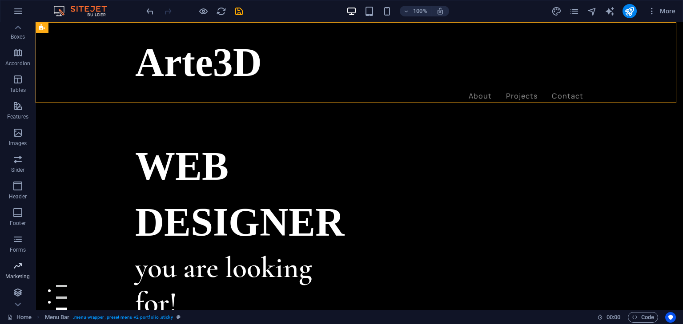
scroll to position [112, 0]
click at [17, 273] on p "Marketing" at bounding box center [17, 276] width 24 height 7
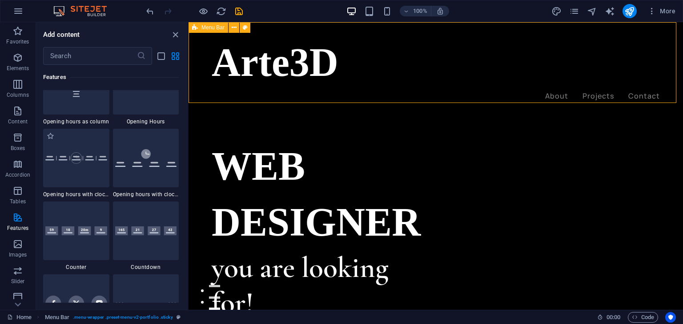
scroll to position [3861, 0]
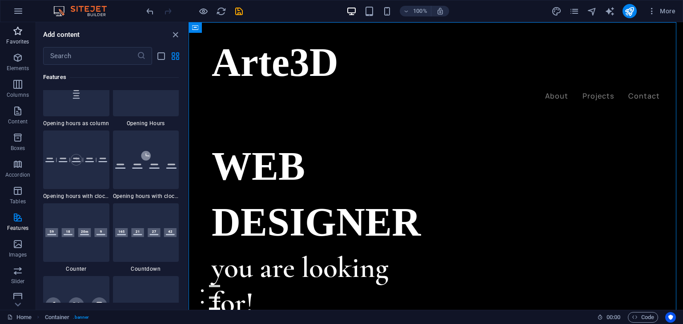
click at [20, 36] on span "Favorites" at bounding box center [18, 36] width 36 height 21
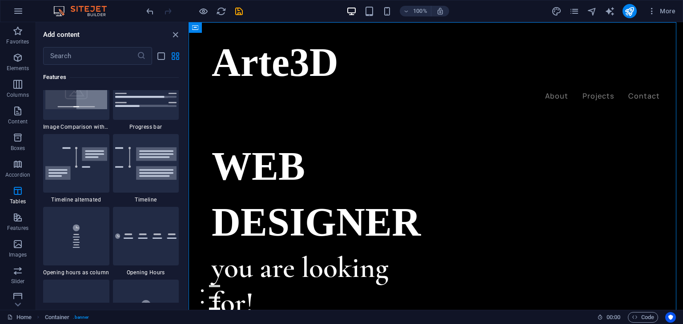
scroll to position [0, 0]
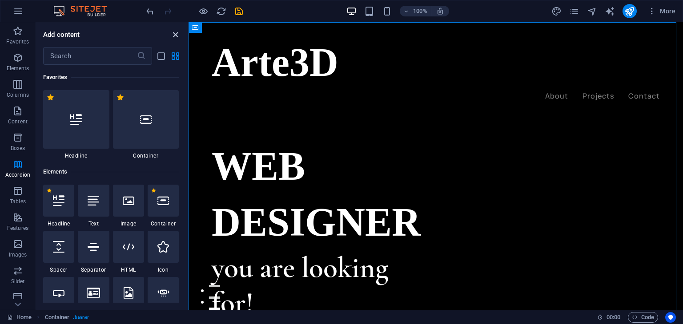
click at [173, 34] on icon "close panel" at bounding box center [175, 35] width 10 height 10
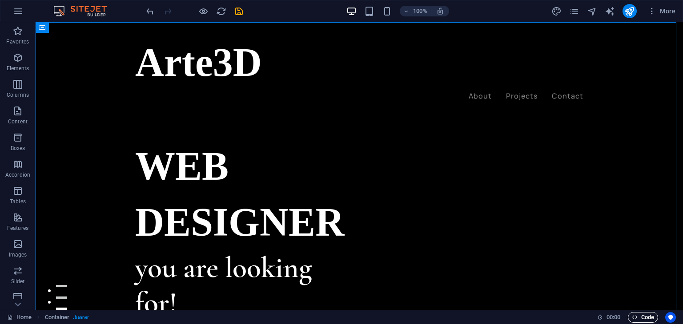
click at [633, 317] on icon "button" at bounding box center [635, 318] width 6 height 6
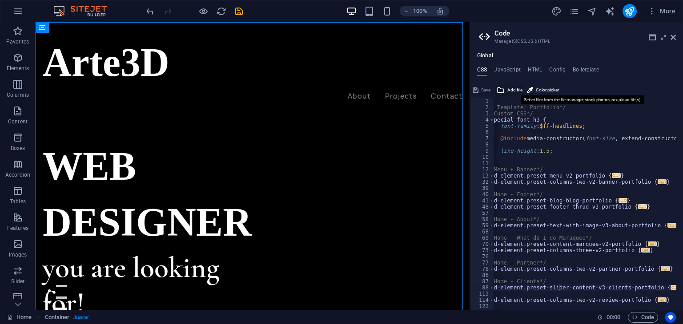
click at [510, 88] on span "Add file" at bounding box center [514, 90] width 15 height 11
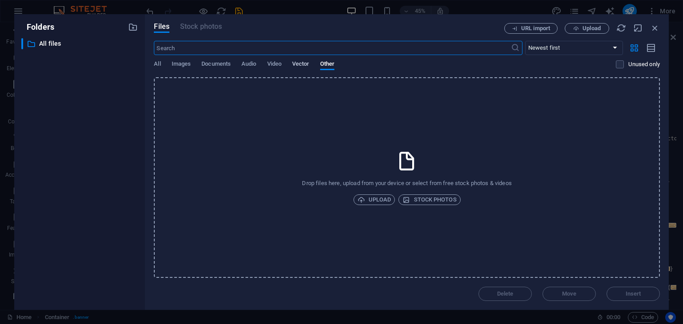
click at [299, 68] on span "Vector" at bounding box center [300, 65] width 17 height 12
click at [272, 64] on span "Video" at bounding box center [274, 65] width 14 height 12
click at [253, 64] on span "Audio" at bounding box center [248, 65] width 15 height 12
click at [208, 65] on span "Documents" at bounding box center [215, 65] width 29 height 12
click at [172, 66] on span "Images" at bounding box center [182, 65] width 20 height 12
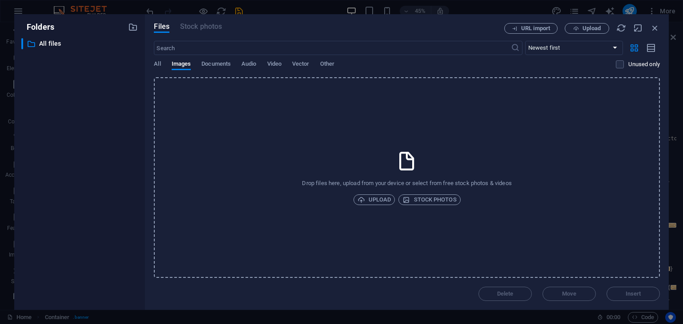
click at [151, 68] on div "Files Stock photos URL import Upload ​ Newest first Oldest first Name (A-Z) Nam…" at bounding box center [407, 162] width 524 height 296
click at [158, 61] on span "All" at bounding box center [157, 65] width 7 height 12
click at [162, 54] on input "text" at bounding box center [332, 48] width 356 height 14
click at [649, 30] on div "URL import Upload" at bounding box center [582, 28] width 156 height 11
click at [652, 29] on icon "button" at bounding box center [655, 28] width 10 height 10
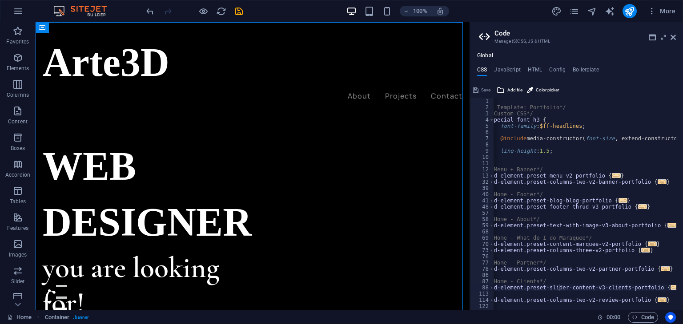
click at [500, 105] on div "// /* Template: Portfolio*/ /*Custom CSS*/ .special-font h3 { font-family : $ff…" at bounding box center [627, 207] width 285 height 218
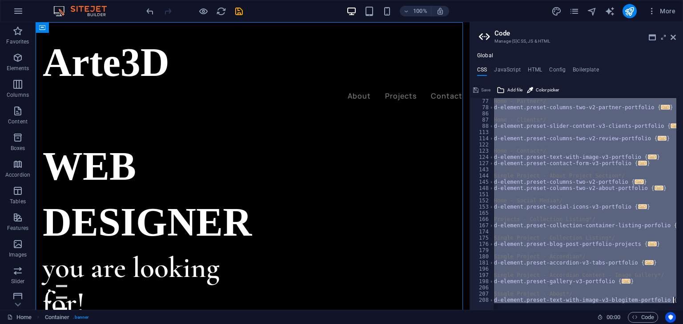
scroll to position [0, 8]
drag, startPoint x: 496, startPoint y: 105, endPoint x: 660, endPoint y: 309, distance: 261.1
click at [660, 309] on div "/* Template: Portfolio*/ 77 78 86 87 88 113 114 122 123 124 127 143 144 145 148…" at bounding box center [576, 204] width 213 height 212
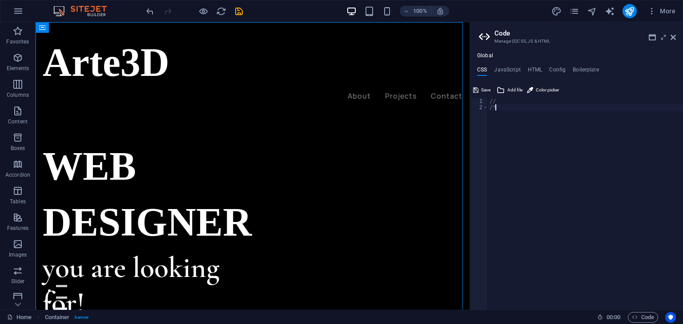
type textarea "/"
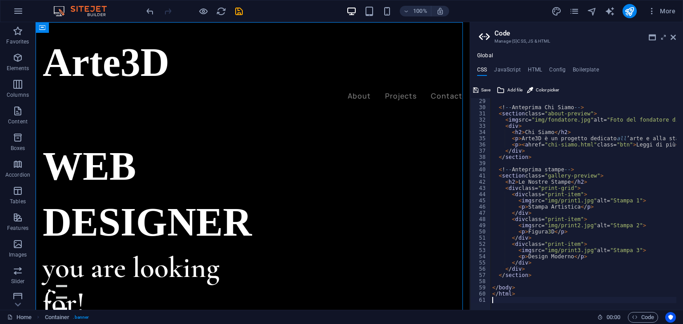
scroll to position [174, 0]
click at [636, 317] on span "Code" at bounding box center [643, 317] width 22 height 11
click at [432, 102] on div "Arte3D About Projects Contact Menu" at bounding box center [253, 68] width 434 height 92
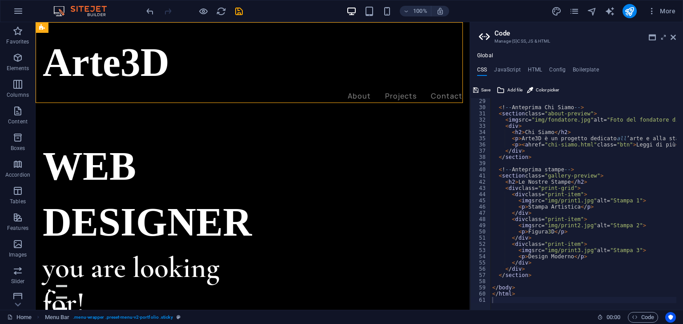
click at [679, 36] on aside "Code Manage (S)CSS, JS & HTML Global CSS JavaScript HTML Config Boilerplate 29 …" at bounding box center [575, 166] width 213 height 288
click at [674, 36] on icon at bounding box center [672, 37] width 5 height 7
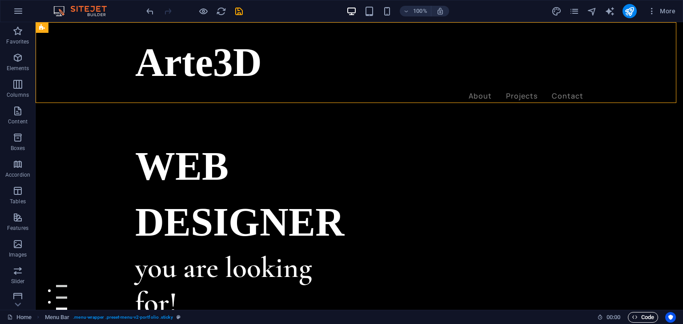
click at [639, 320] on span "Code" at bounding box center [643, 317] width 22 height 11
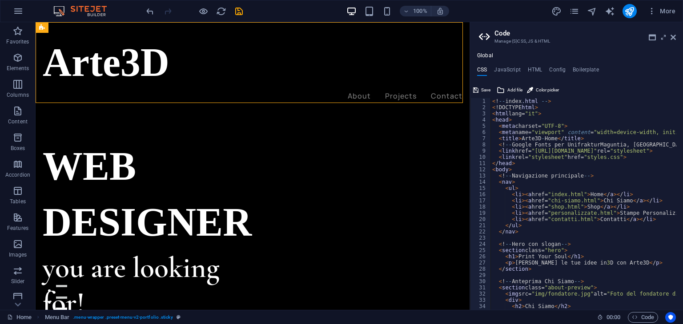
scroll to position [0, 0]
click at [21, 9] on icon "button" at bounding box center [18, 11] width 11 height 11
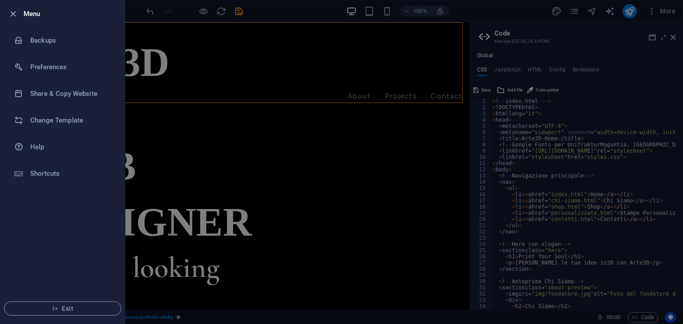
click at [156, 109] on div at bounding box center [341, 162] width 683 height 324
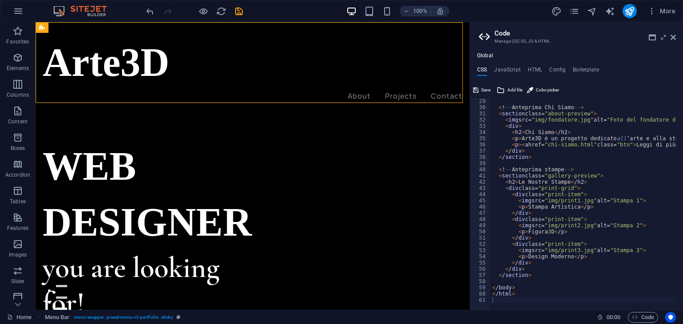
scroll to position [174, 0]
